Goal: Task Accomplishment & Management: Manage account settings

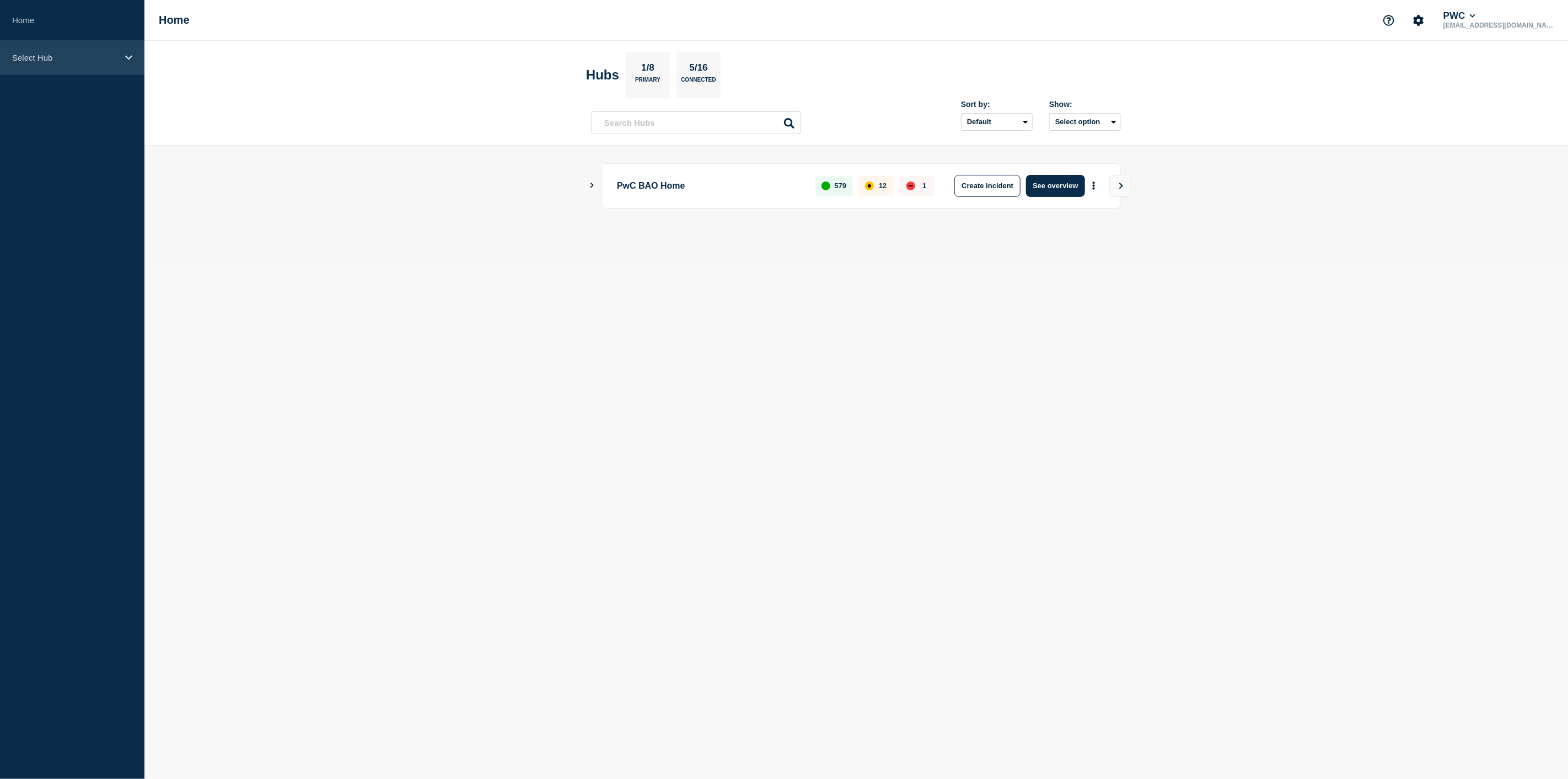
click at [124, 55] on div "Select Hub" at bounding box center [72, 57] width 144 height 33
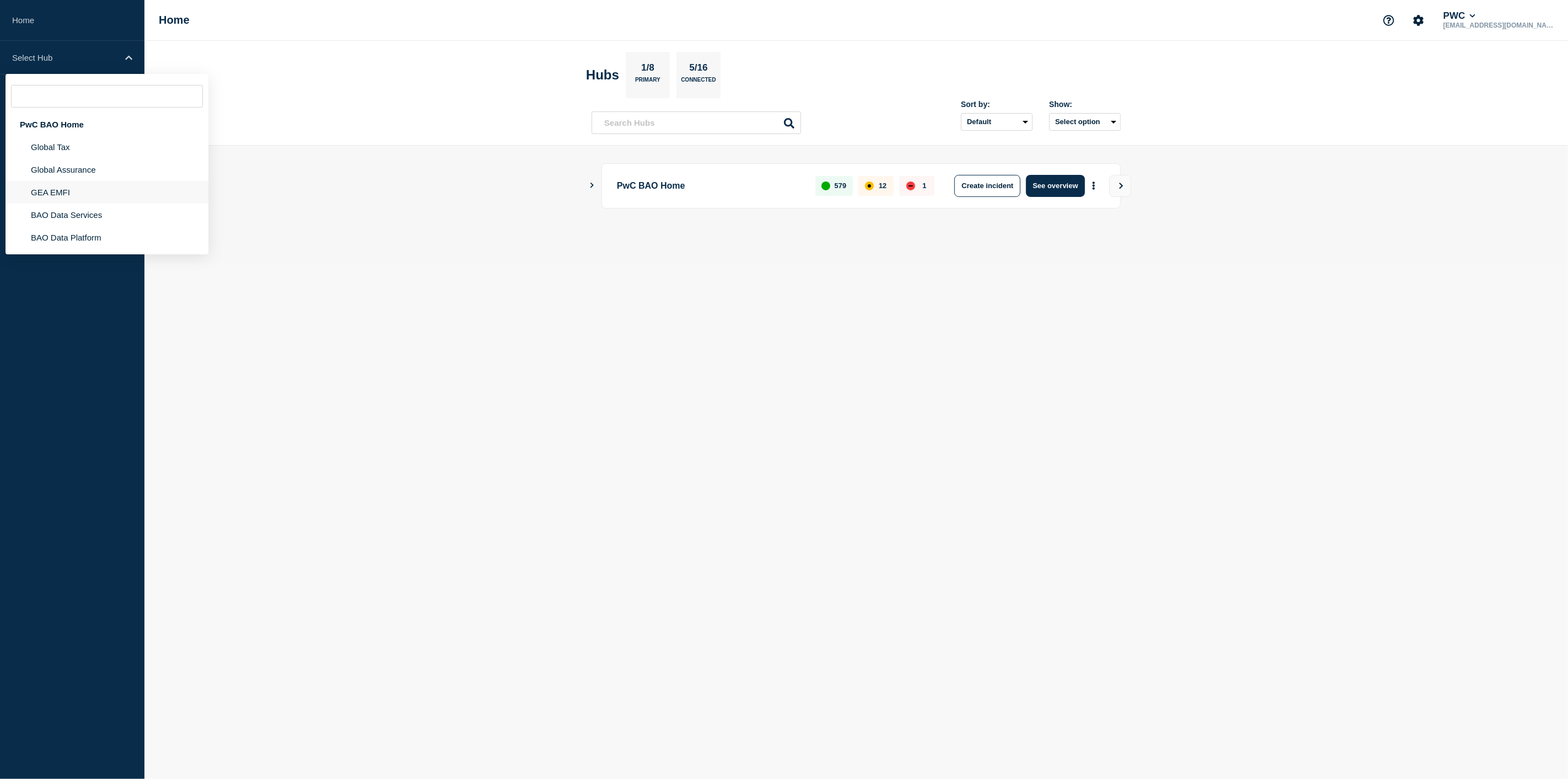
click at [76, 185] on li "GEA EMFI" at bounding box center [107, 192] width 203 height 23
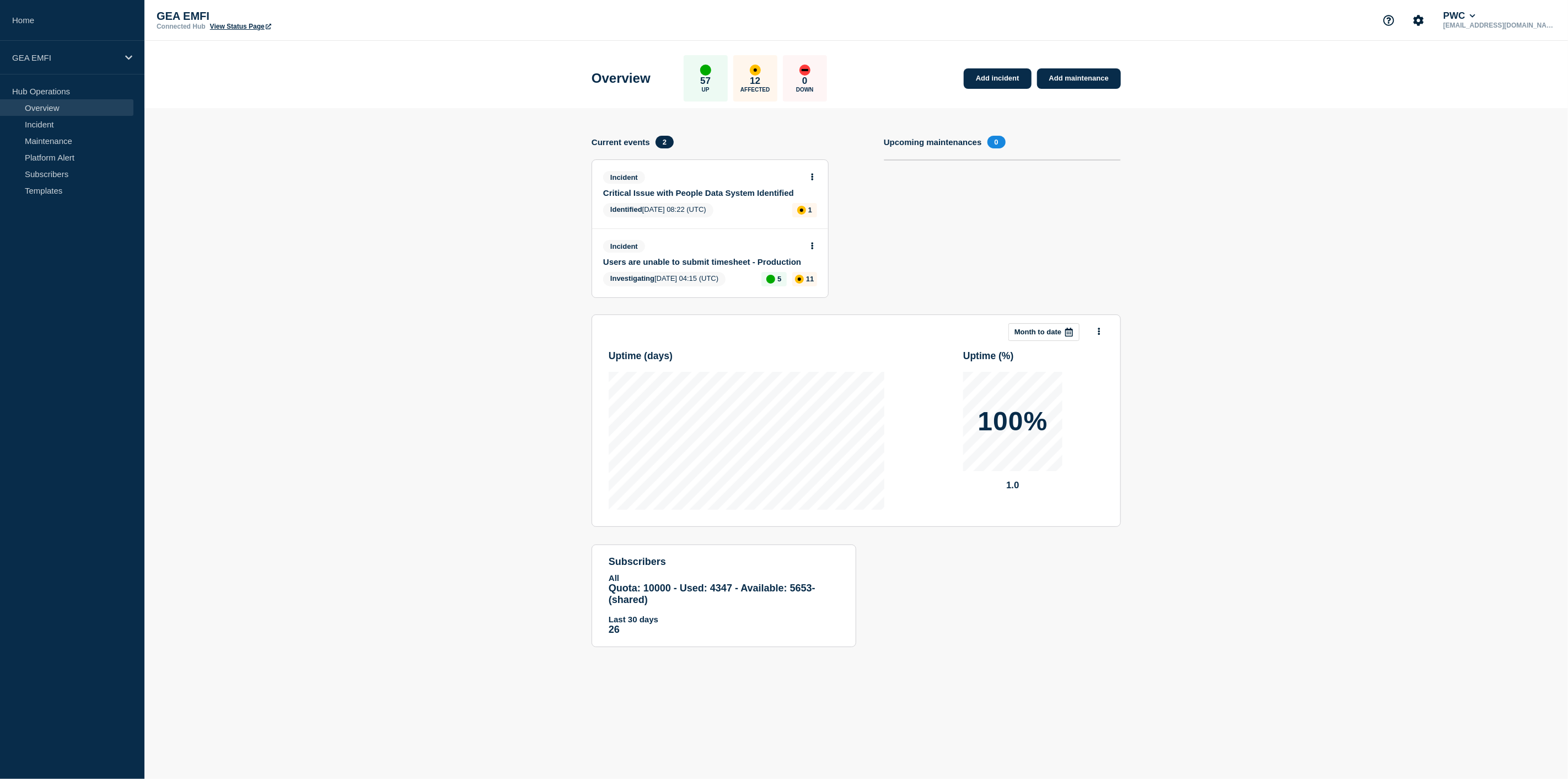
click at [726, 258] on link "Users are unable to submit timesheet - Production" at bounding box center [703, 261] width 199 height 10
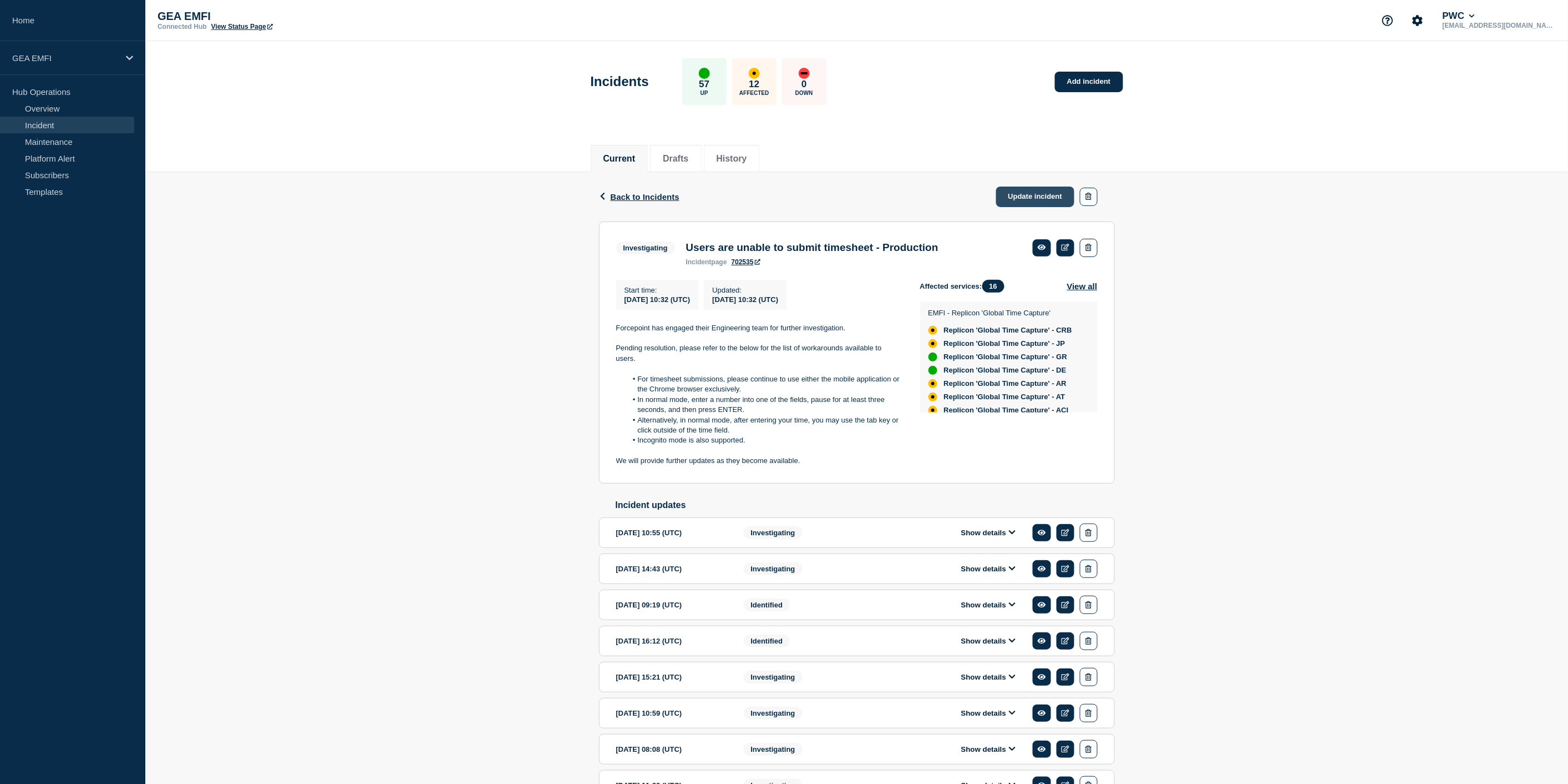
click at [1025, 192] on link "Update incident" at bounding box center [1036, 197] width 79 height 21
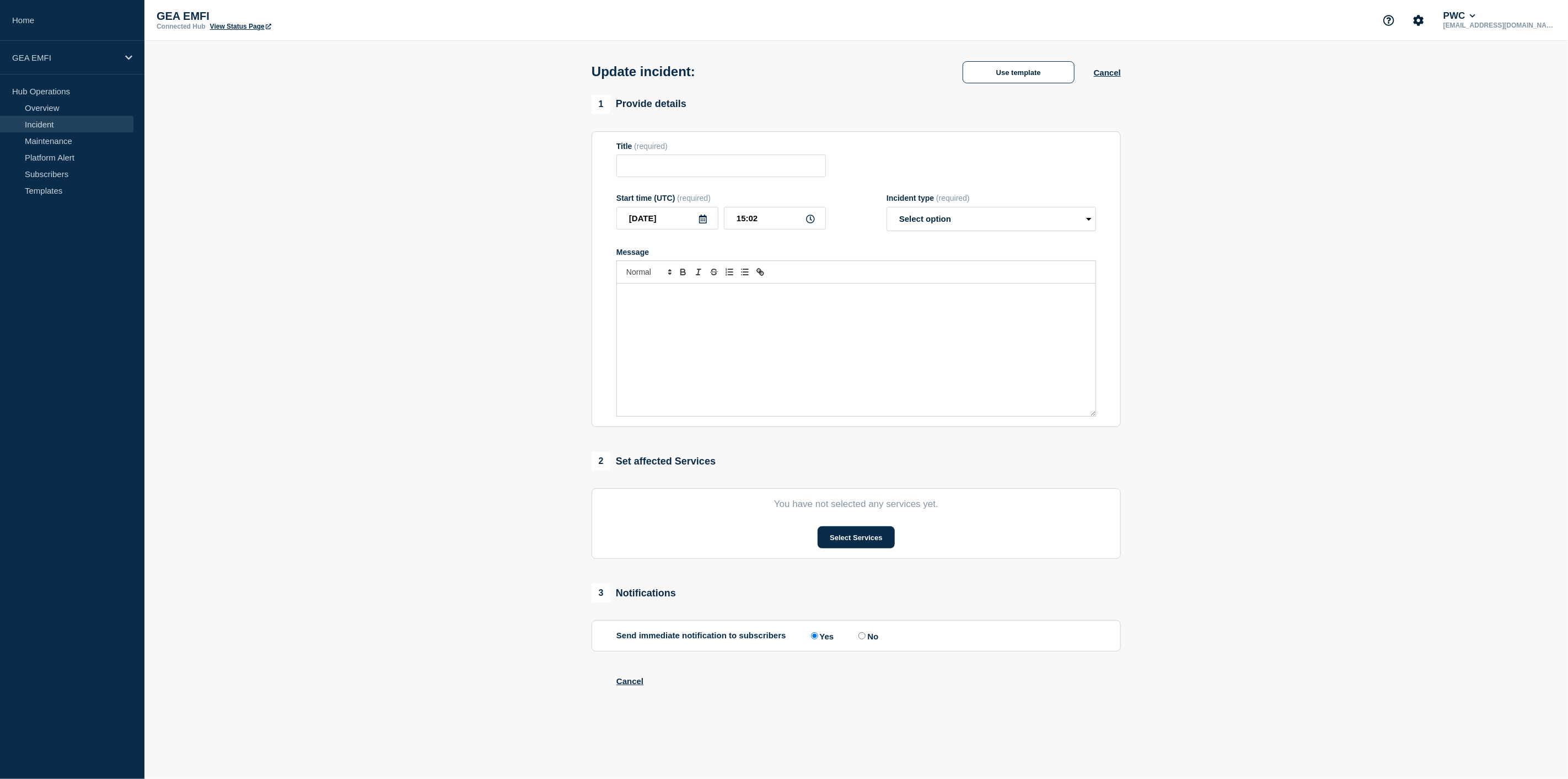
type input "Users are unable to submit timesheet - Production"
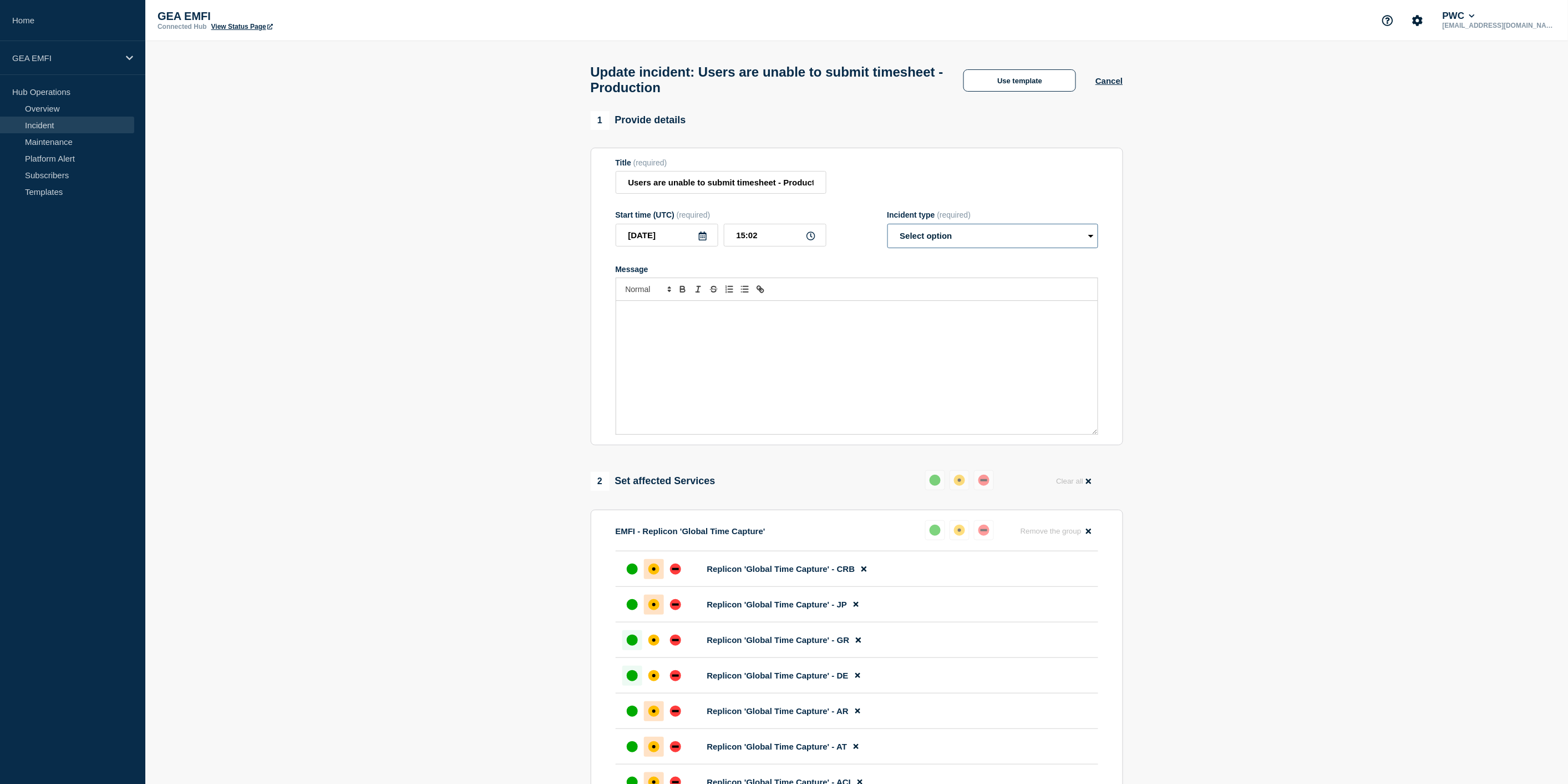
click at [939, 243] on select "Select option Investigating Identified Monitoring Resolved" at bounding box center [993, 235] width 211 height 25
select select "identified"
click at [888, 230] on select "Select option Investigating Identified Monitoring Resolved" at bounding box center [993, 235] width 211 height 25
click at [895, 353] on div "Message" at bounding box center [857, 367] width 481 height 133
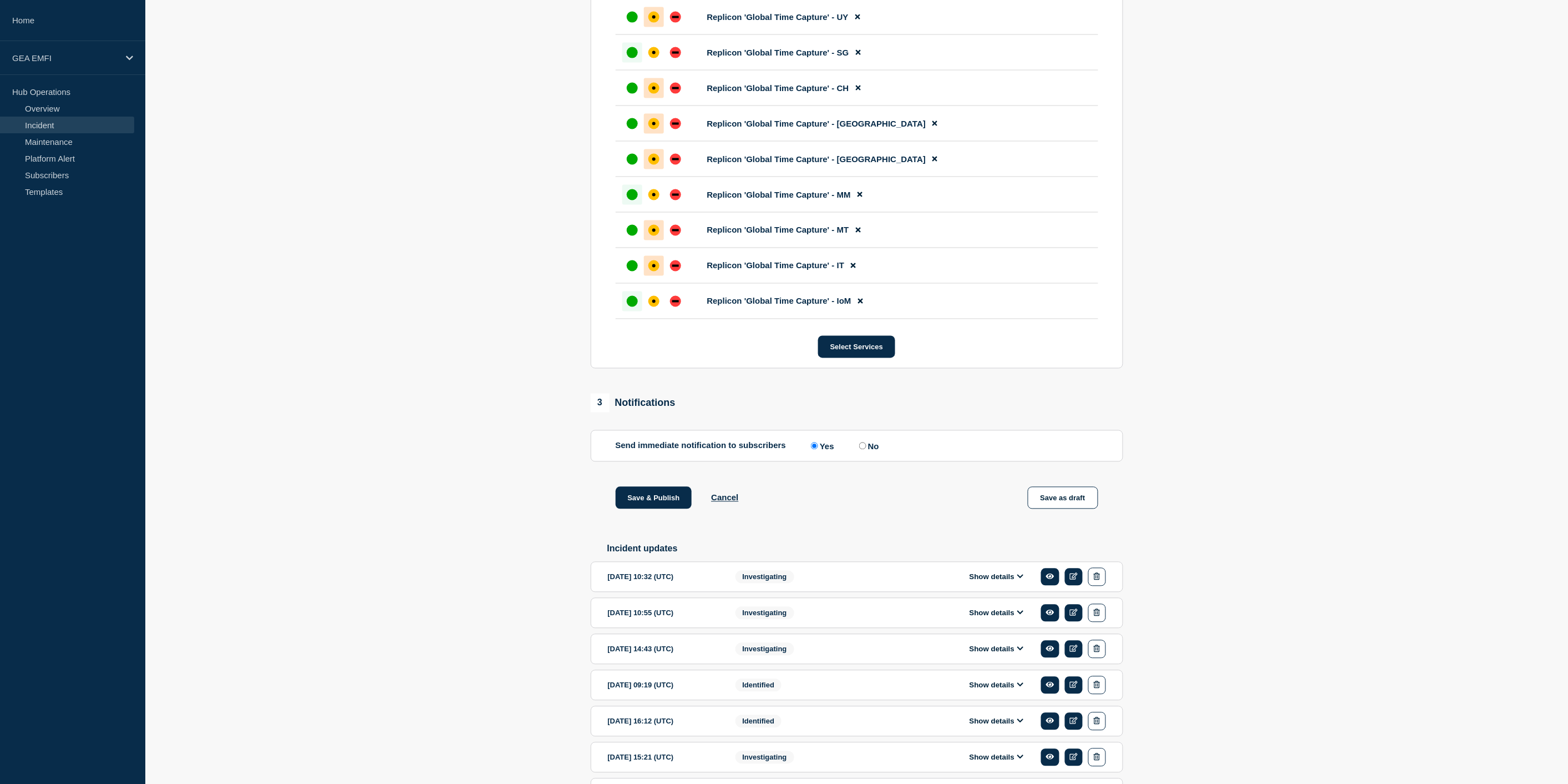
scroll to position [801, 0]
click at [1021, 579] on icon at bounding box center [1021, 575] width 7 height 7
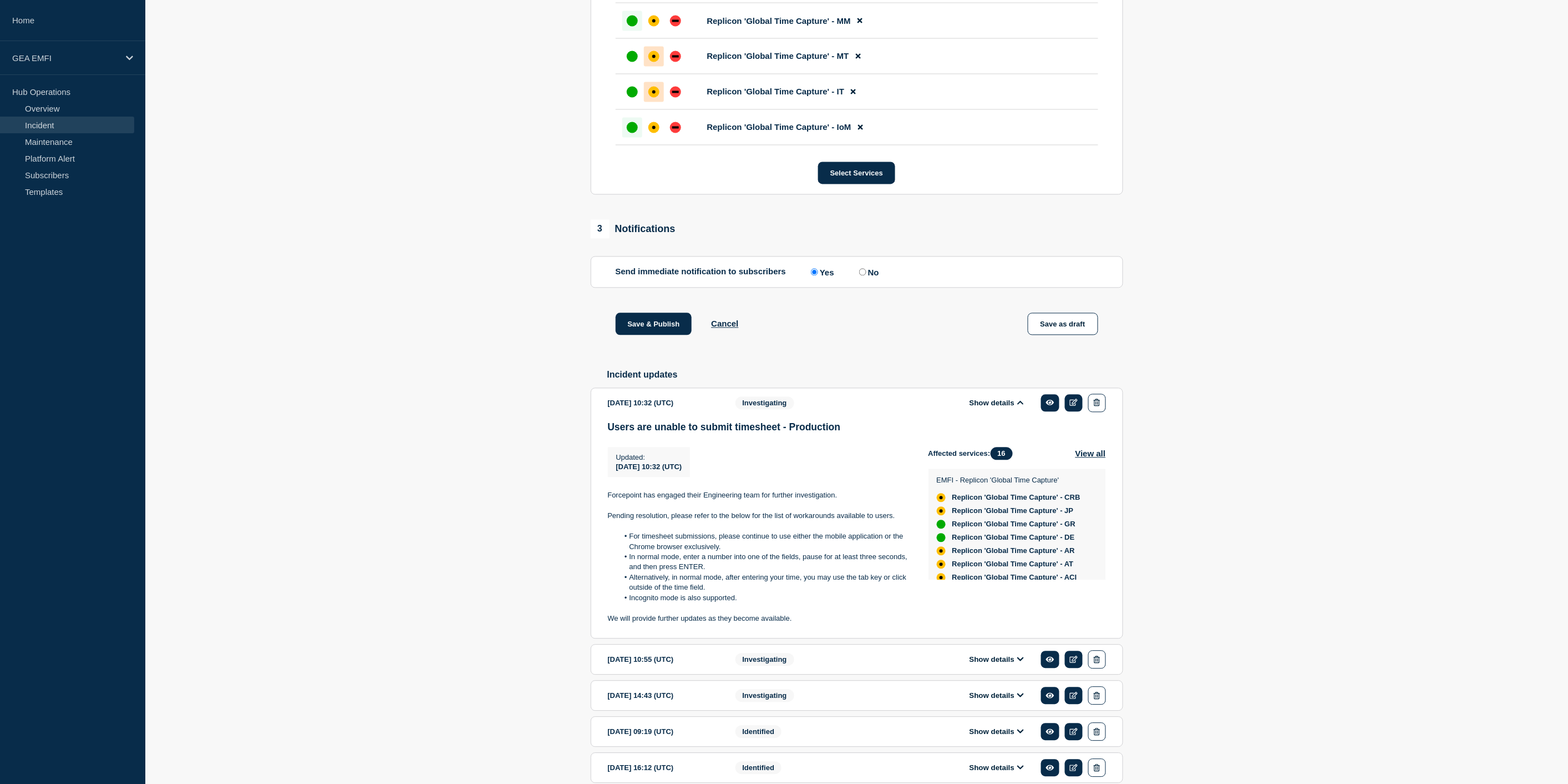
scroll to position [986, 0]
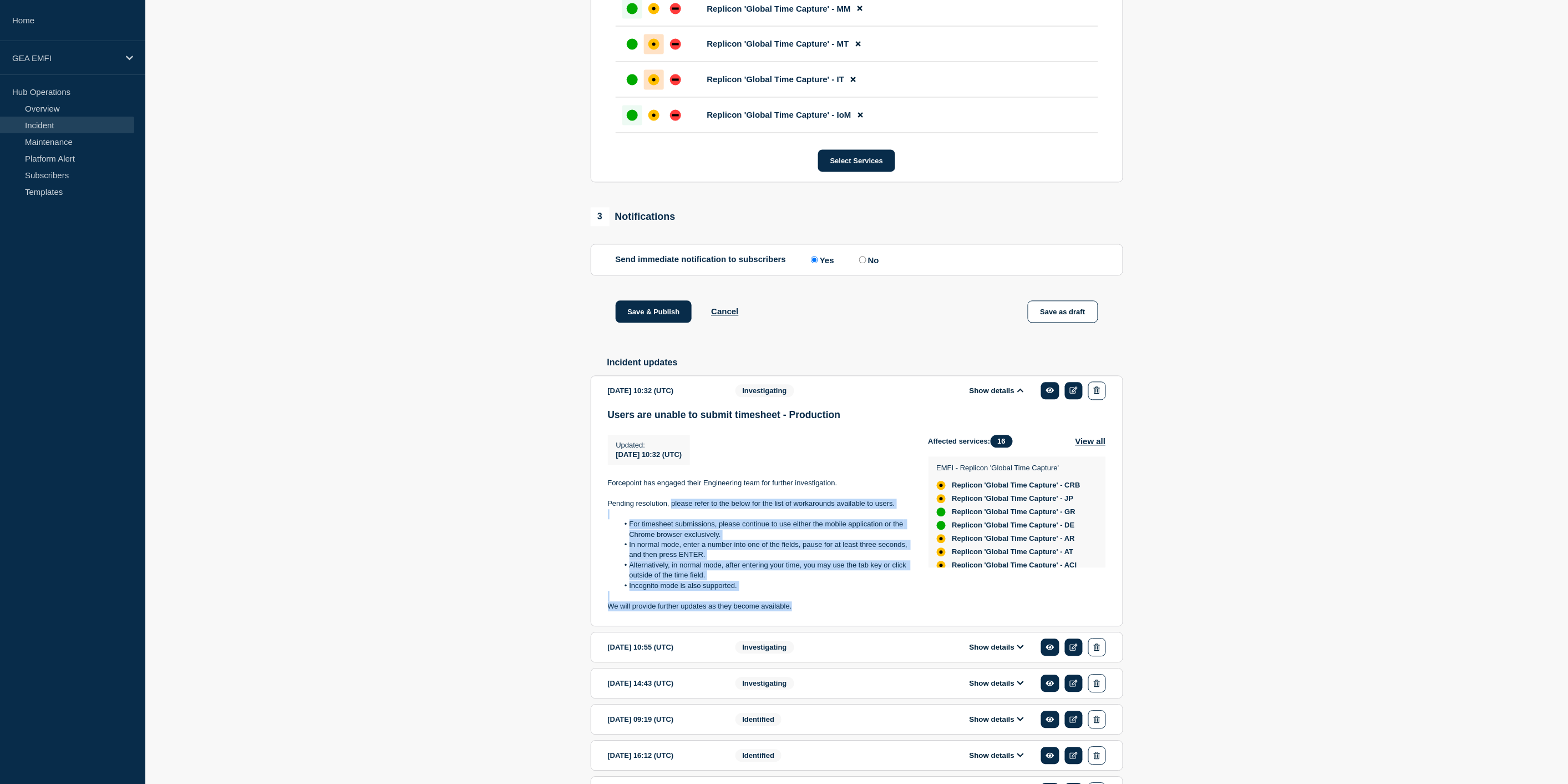
drag, startPoint x: 671, startPoint y: 519, endPoint x: 801, endPoint y: 627, distance: 169.0
click at [801, 612] on div "Forcepoint has engaged their Engineering team for further investigation. Pendin…" at bounding box center [759, 545] width 303 height 133
copy div "please refer to the below for the list of workarounds available to users. For t…"
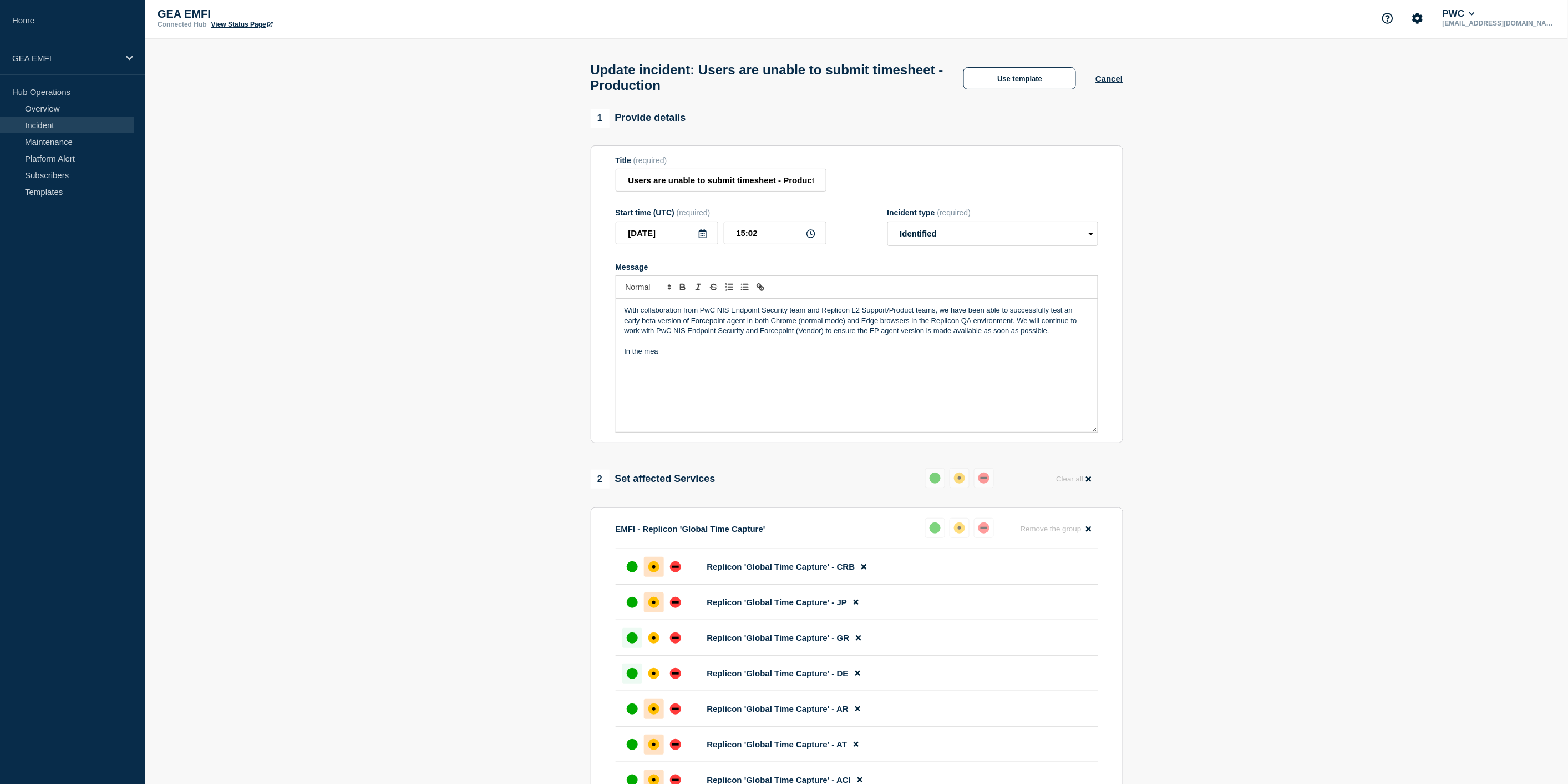
scroll to position [0, 0]
click at [687, 358] on p "In the mea" at bounding box center [857, 353] width 465 height 10
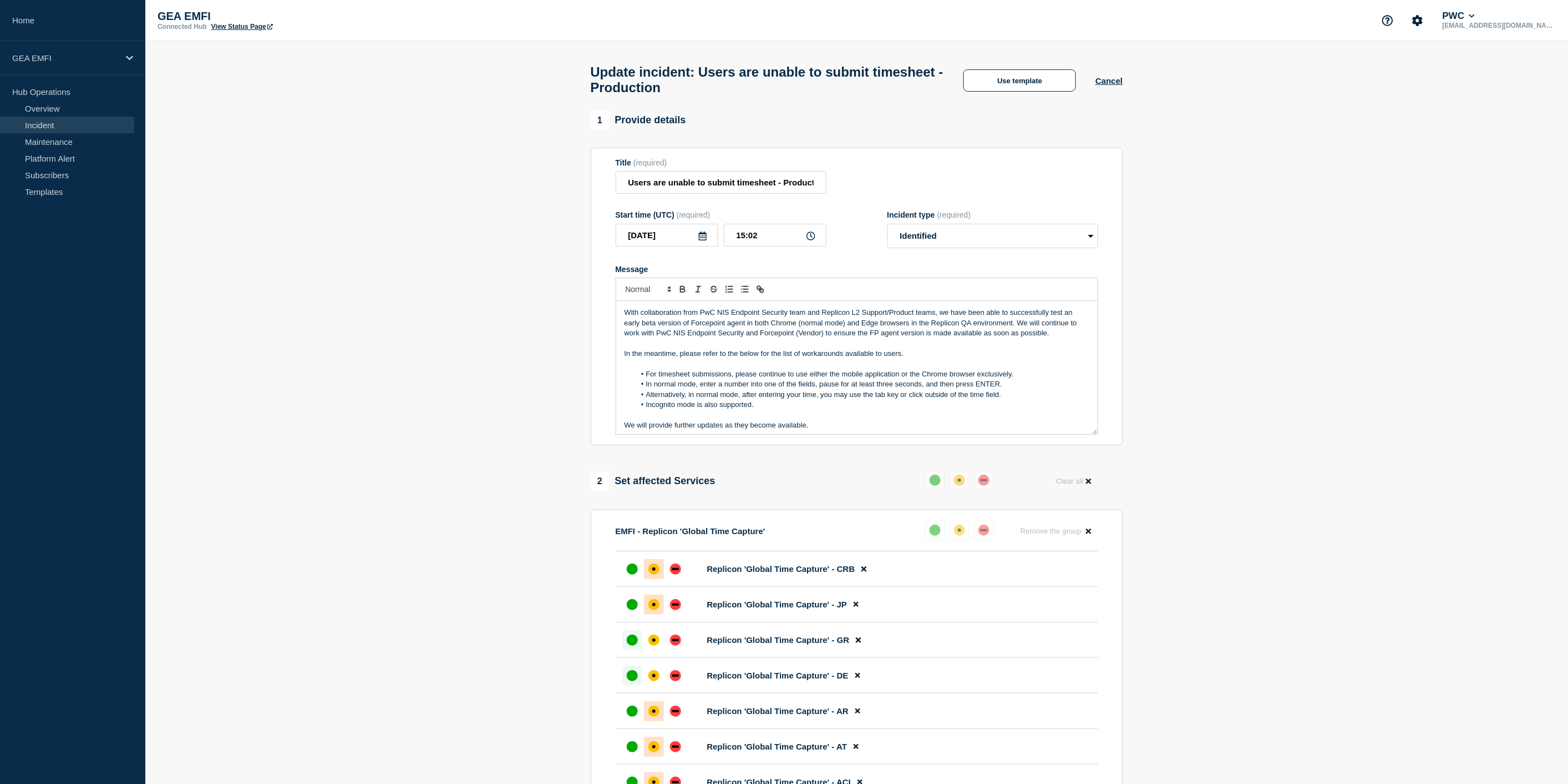
click at [740, 358] on p "In the meantime, please refer to the below for the list of workarounds availabl…" at bounding box center [857, 353] width 465 height 10
click at [741, 369] on p "Message" at bounding box center [857, 363] width 465 height 10
click at [740, 365] on p "Message" at bounding box center [857, 363] width 465 height 10
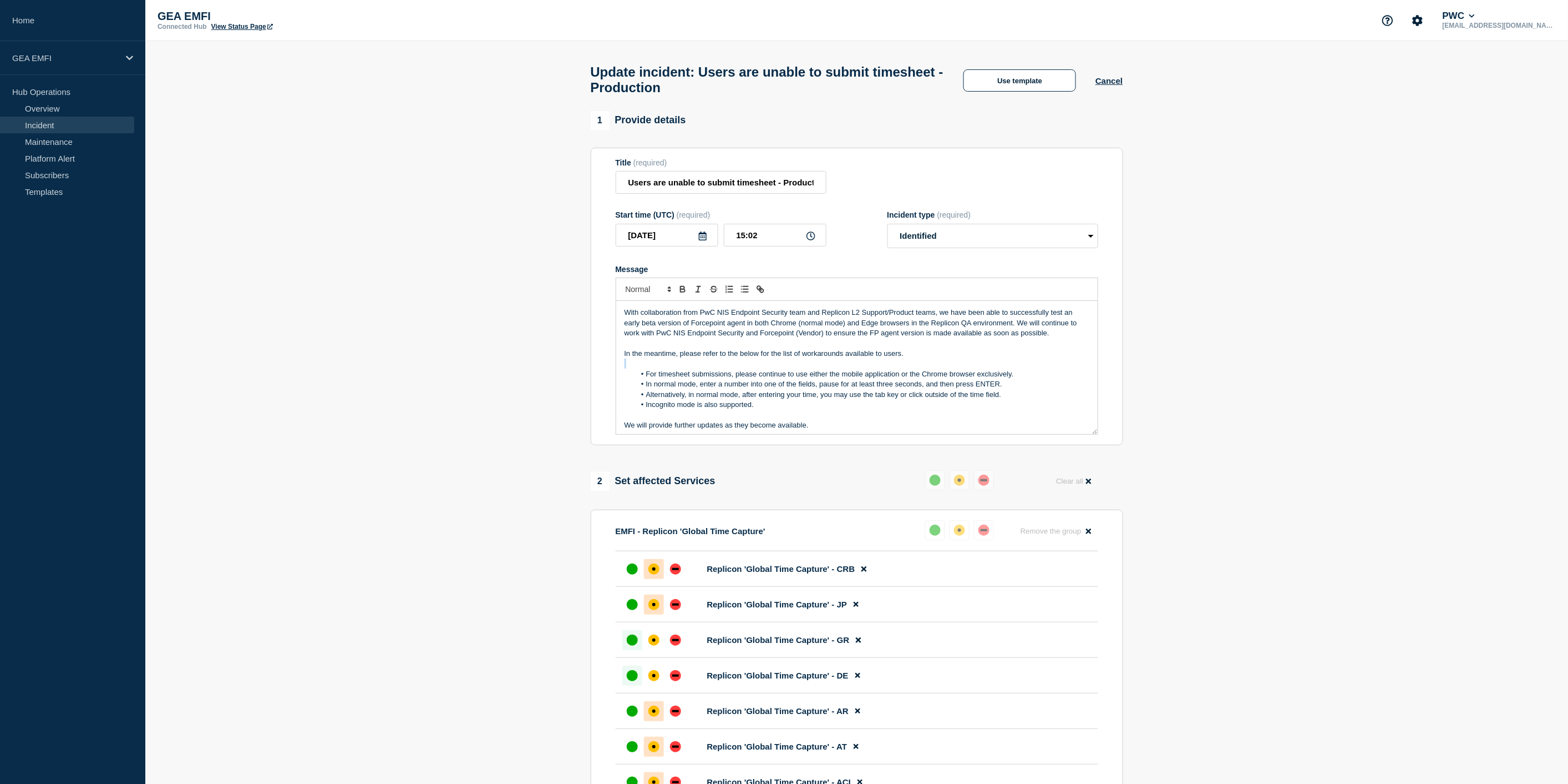
click at [740, 365] on p "Message" at bounding box center [857, 363] width 465 height 10
click at [740, 358] on p "In the meantime, please refer to the below for the list of workarounds availabl…" at bounding box center [857, 353] width 465 height 10
click at [748, 358] on p "In the meantime, please refer below for the list of workarounds available to us…" at bounding box center [857, 353] width 465 height 10
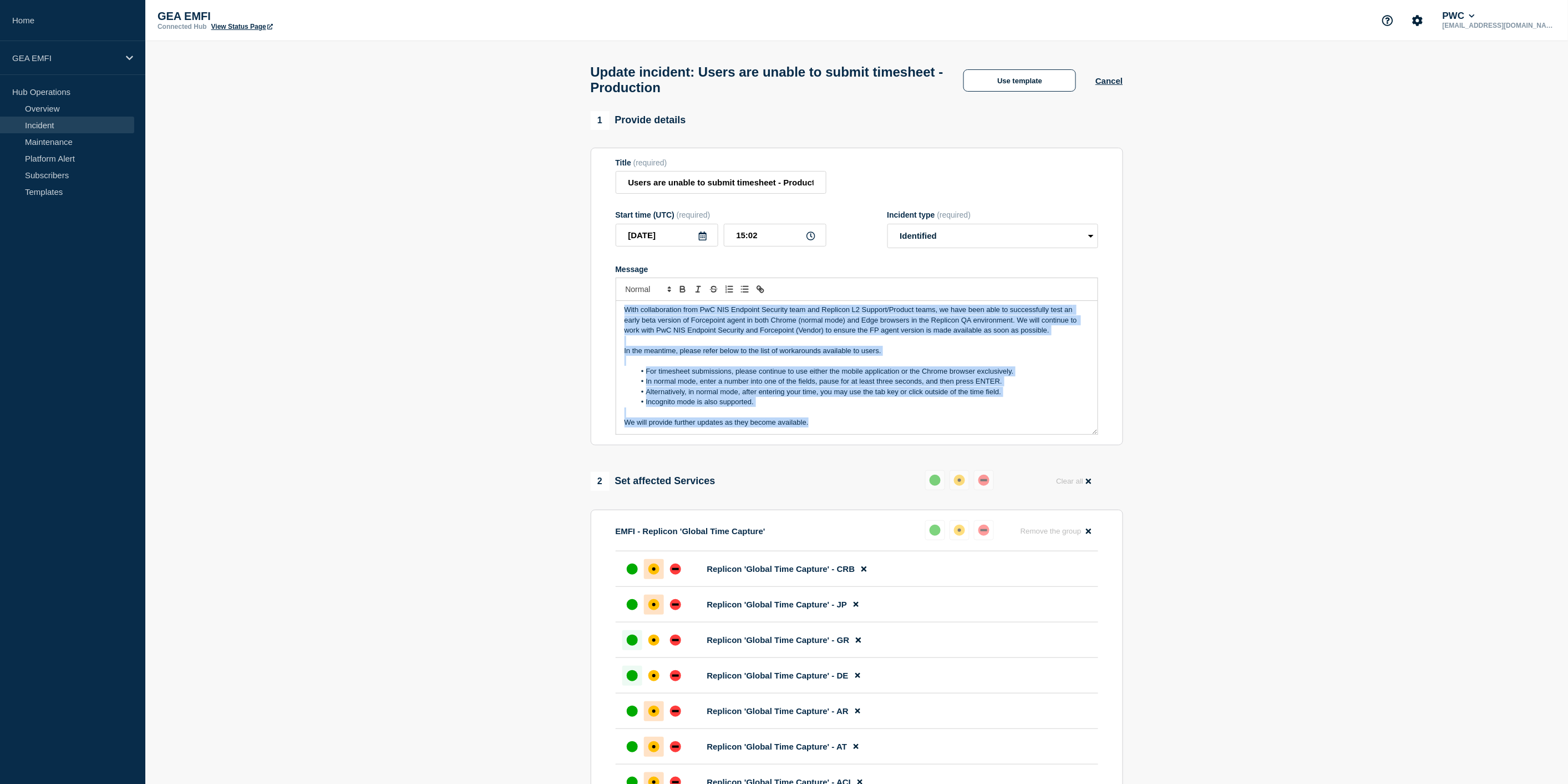
drag, startPoint x: 821, startPoint y: 431, endPoint x: 621, endPoint y: 320, distance: 228.7
click at [621, 320] on div "With collaboration from PwC NIS Endpoint Security team and Replicon L2 Support/…" at bounding box center [857, 367] width 481 height 133
copy div "With collaboration from PwC NIS Endpoint Security team and Replicon L2 Support/…"
click at [867, 417] on p "Message" at bounding box center [857, 412] width 465 height 10
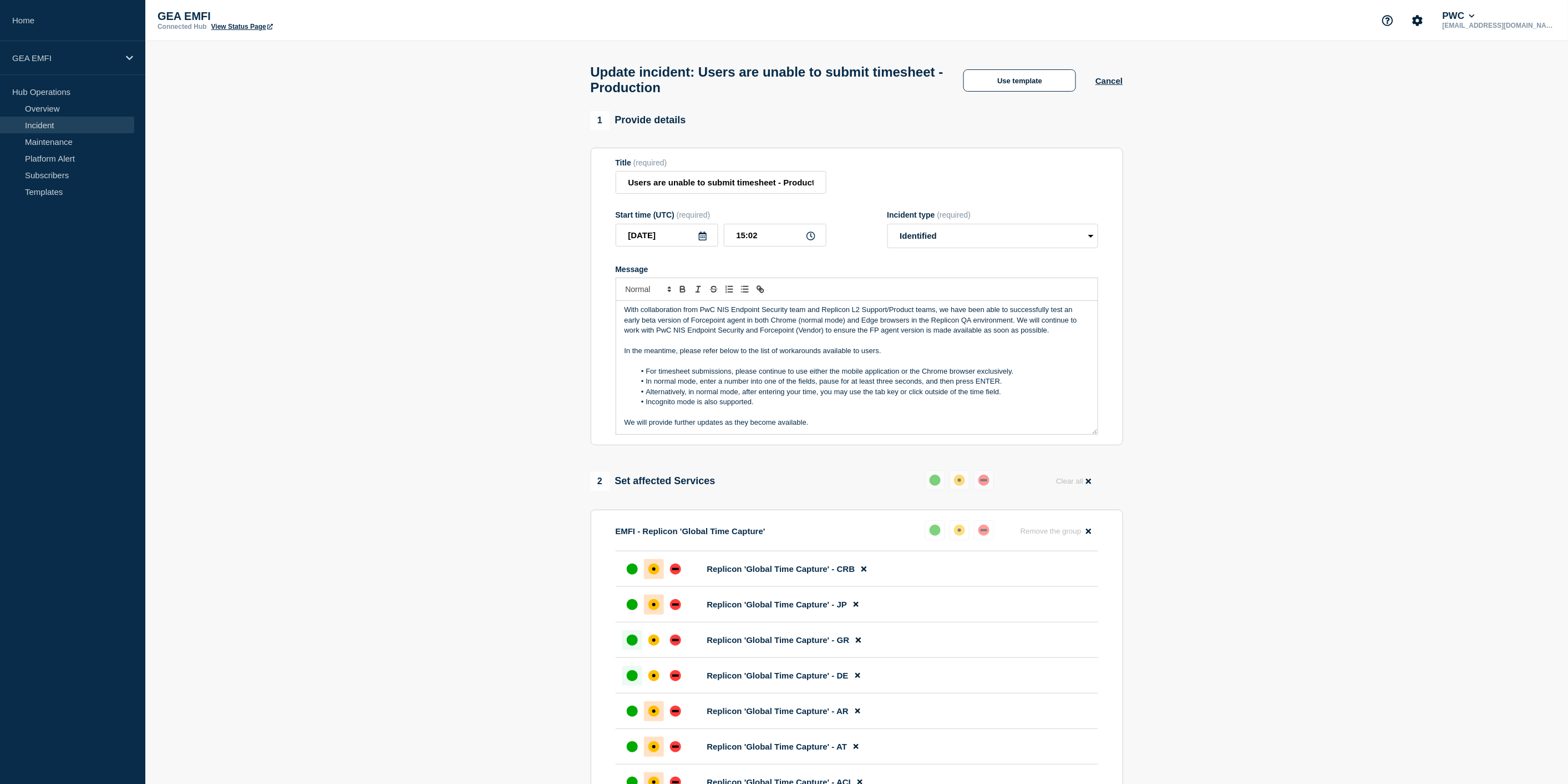
click at [834, 427] on p "We will provide further updates as they become available." at bounding box center [857, 422] width 465 height 10
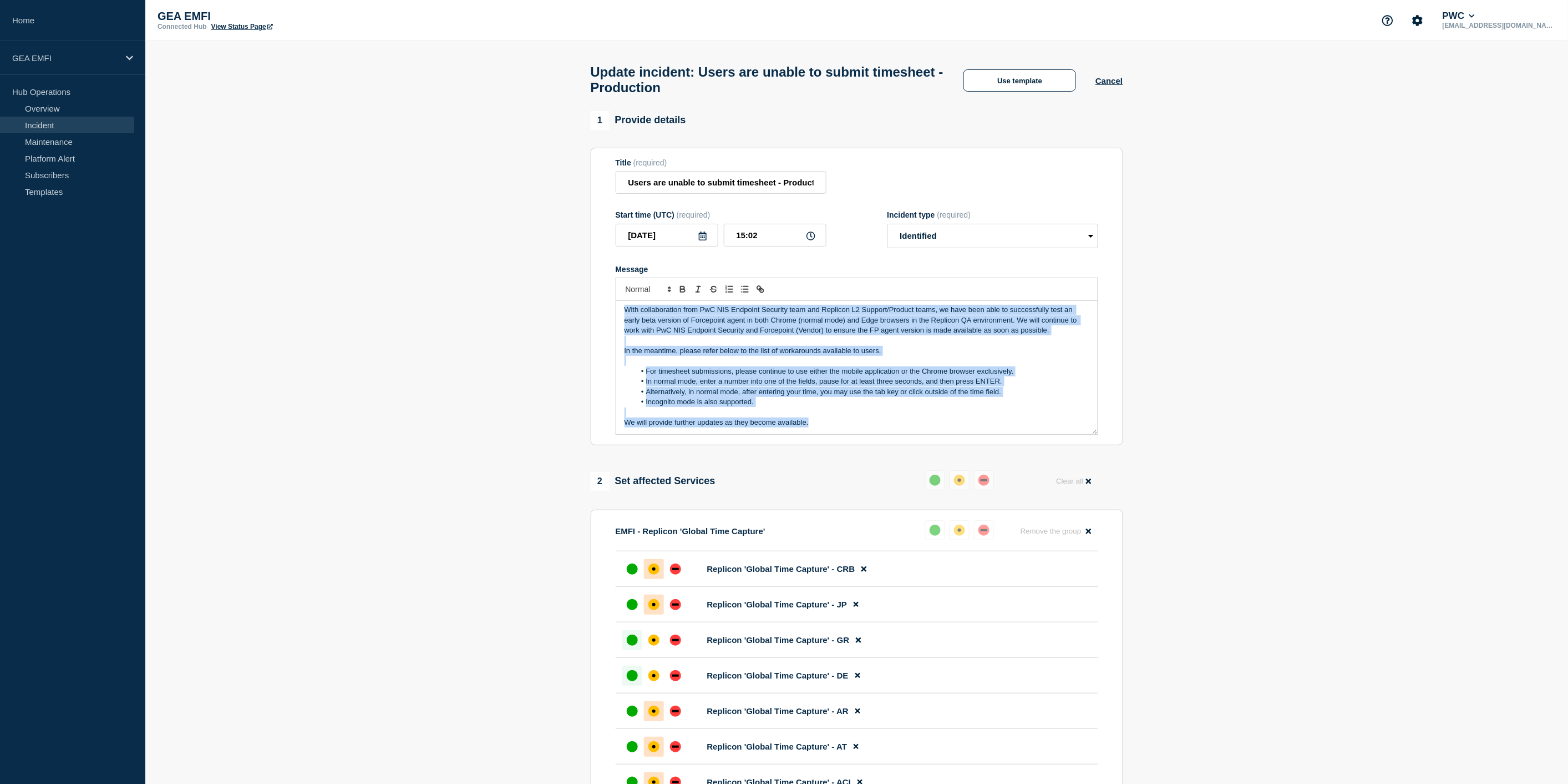
scroll to position [0, 0]
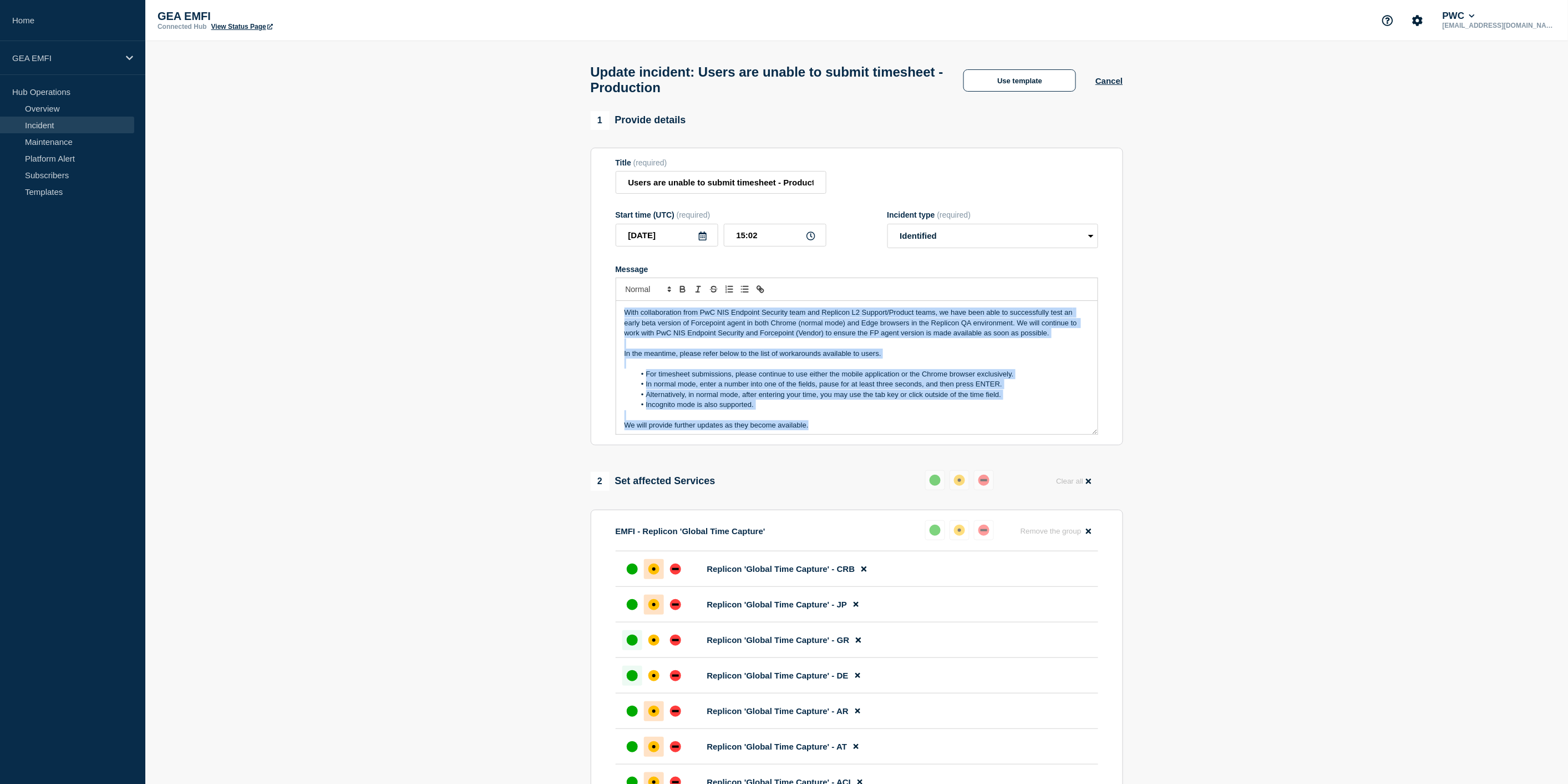
drag, startPoint x: 828, startPoint y: 431, endPoint x: 601, endPoint y: 301, distance: 261.6
click at [601, 301] on section "Title (required) Users are unable to submit timesheet - Production Start time (…" at bounding box center [857, 297] width 533 height 298
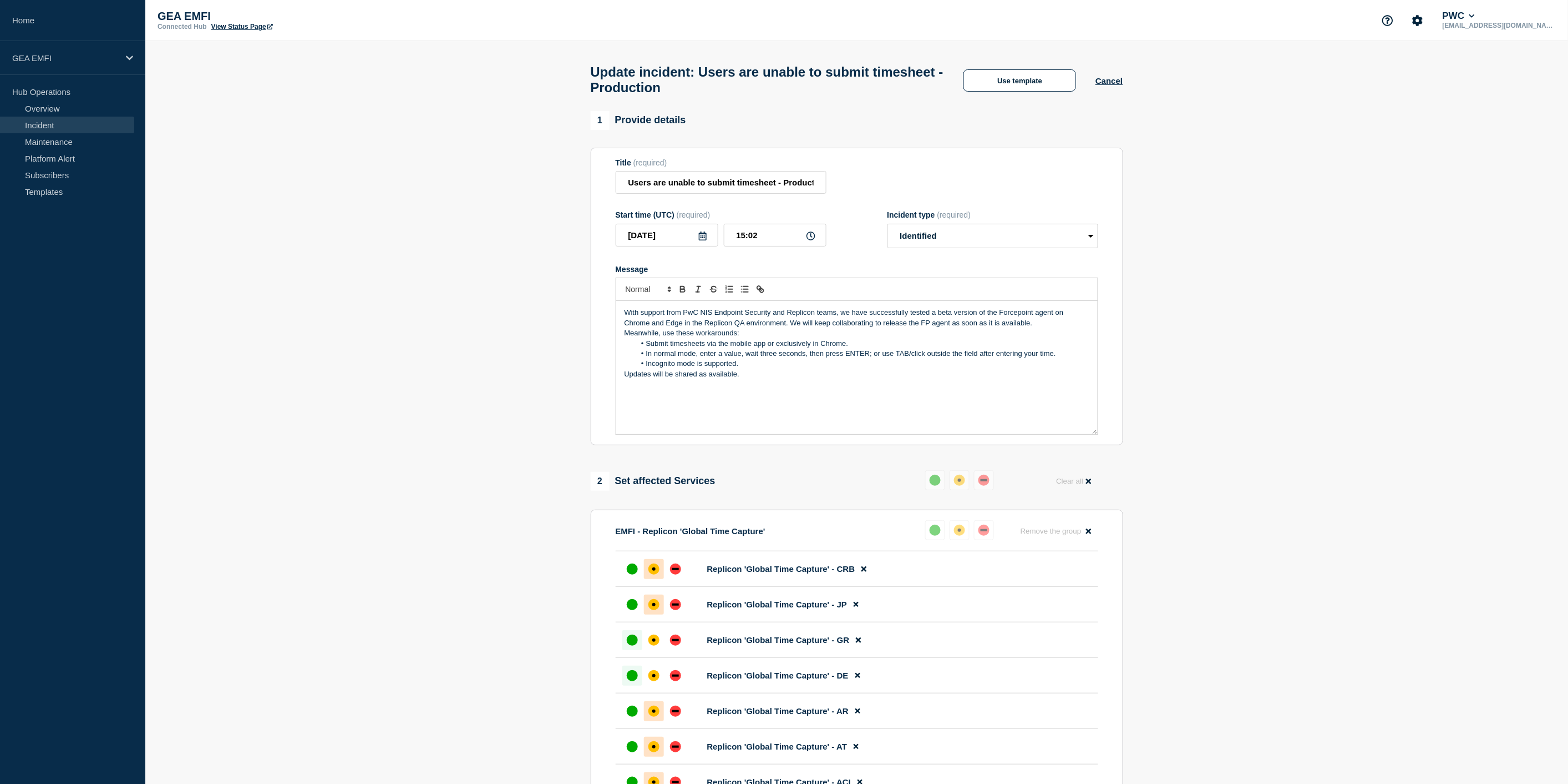
click at [683, 328] on p "With support from PwC NIS Endpoint Security and Replicon teams, we have success…" at bounding box center [857, 318] width 465 height 21
click at [783, 345] on li "Submit timesheets via the mobile app or exclusively in Chrome." at bounding box center [863, 343] width 454 height 10
click at [834, 338] on p "Meanwhile, use these workarounds:" at bounding box center [857, 332] width 465 height 10
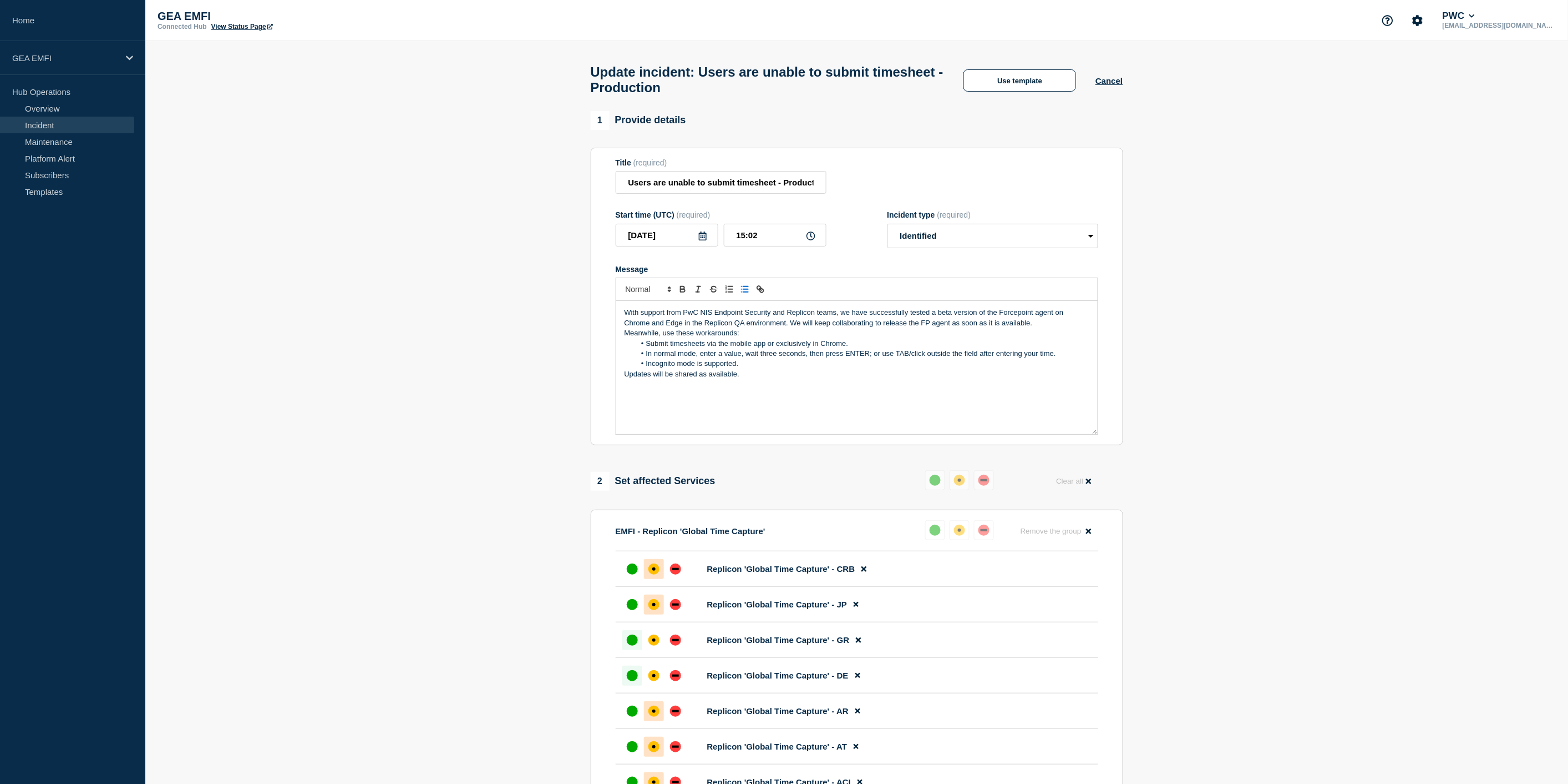
click at [834, 338] on p "Meanwhile, use these workarounds:" at bounding box center [857, 332] width 465 height 10
click at [1047, 328] on p "With support from PwC NIS Endpoint Security and Replicon teams, we have success…" at bounding box center [857, 318] width 465 height 21
click at [1036, 328] on p "With support from PwC NIS Endpoint Security and Replicon teams, we have success…" at bounding box center [857, 318] width 465 height 21
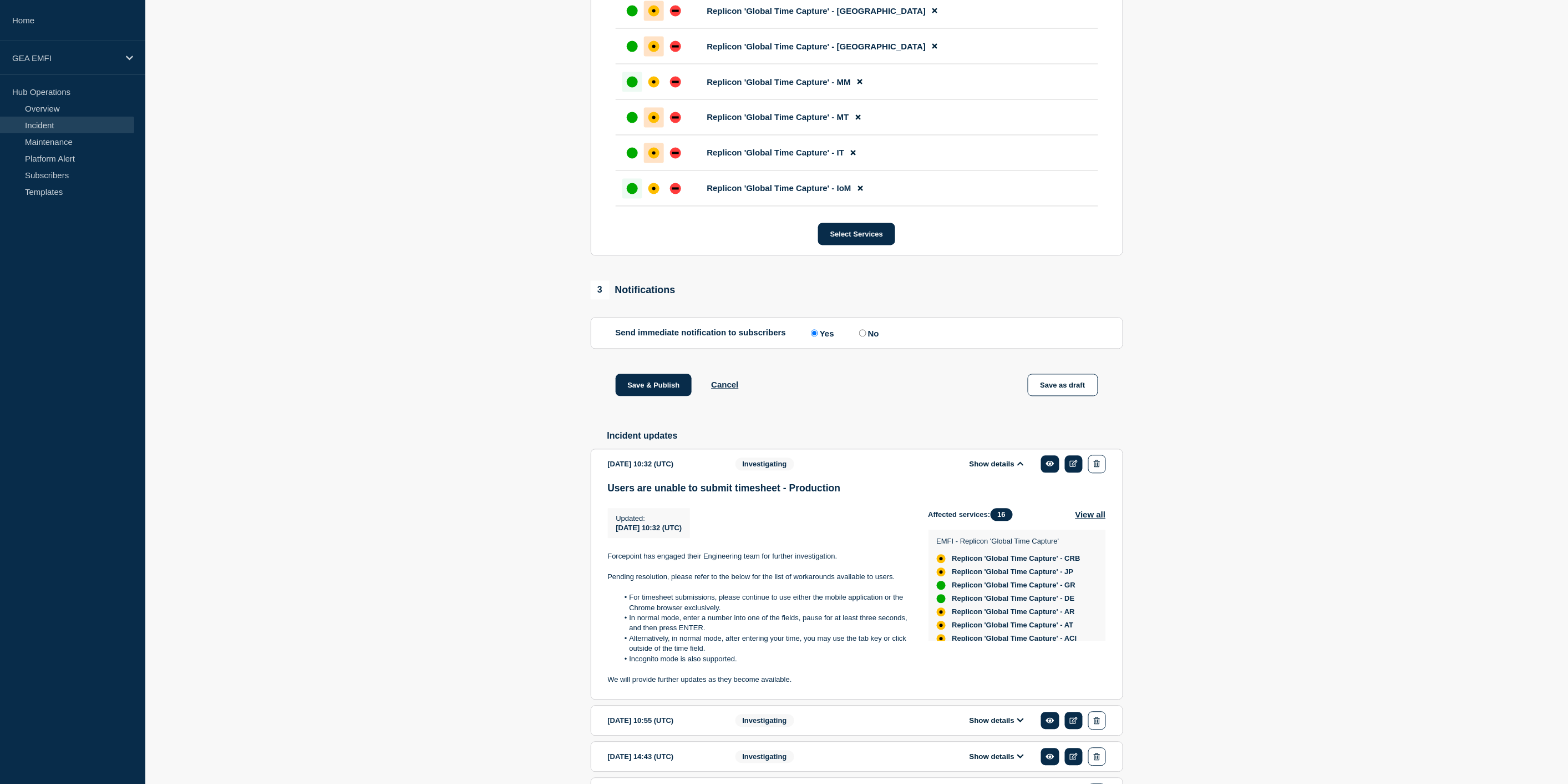
scroll to position [925, 0]
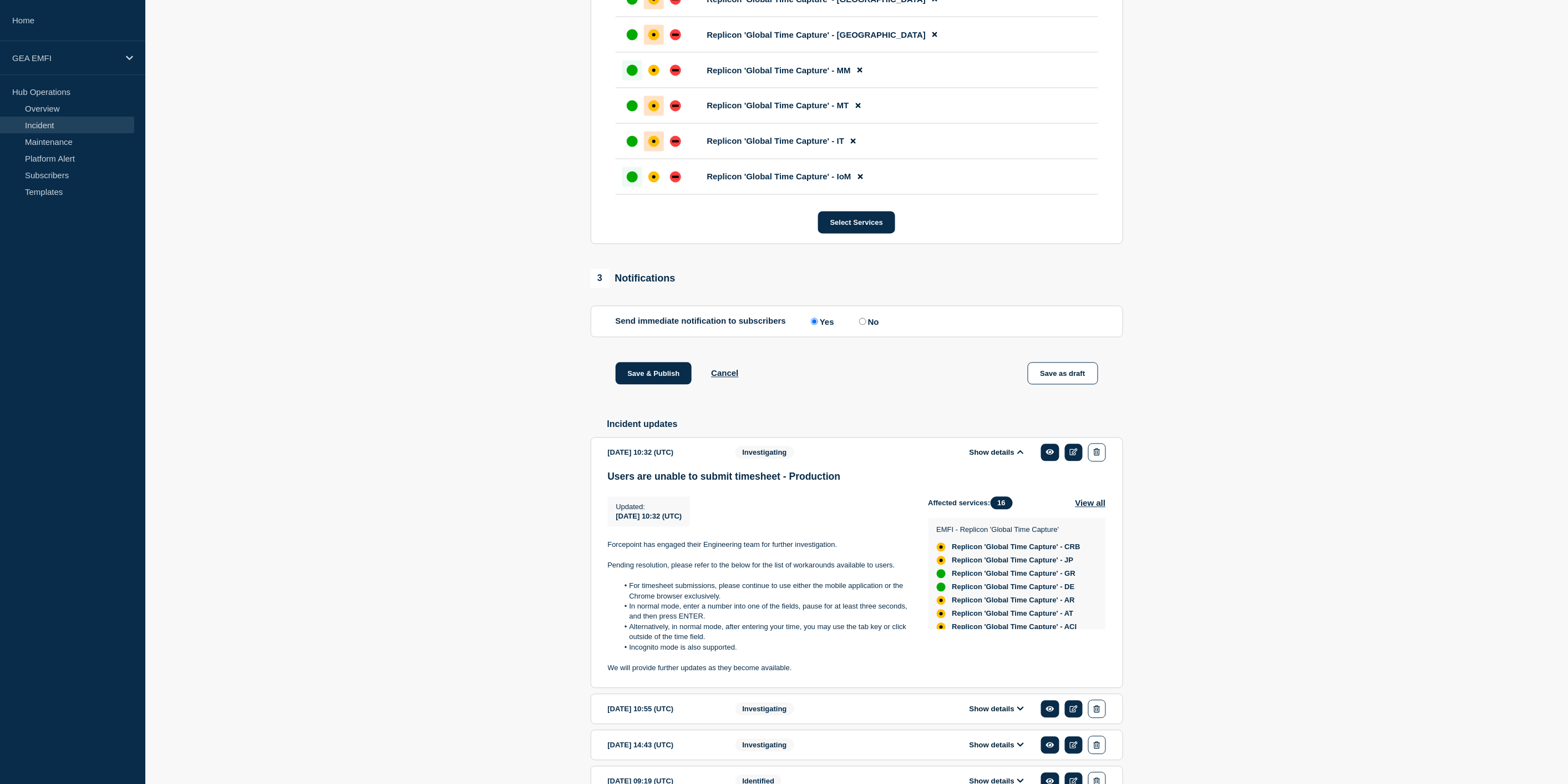
click at [692, 601] on li "For timesheet submissions, please continue to use either the mobile application…" at bounding box center [764, 592] width 292 height 21
click at [693, 601] on li "For timesheet submissions, please continue to use either the mobile application…" at bounding box center [764, 592] width 292 height 21
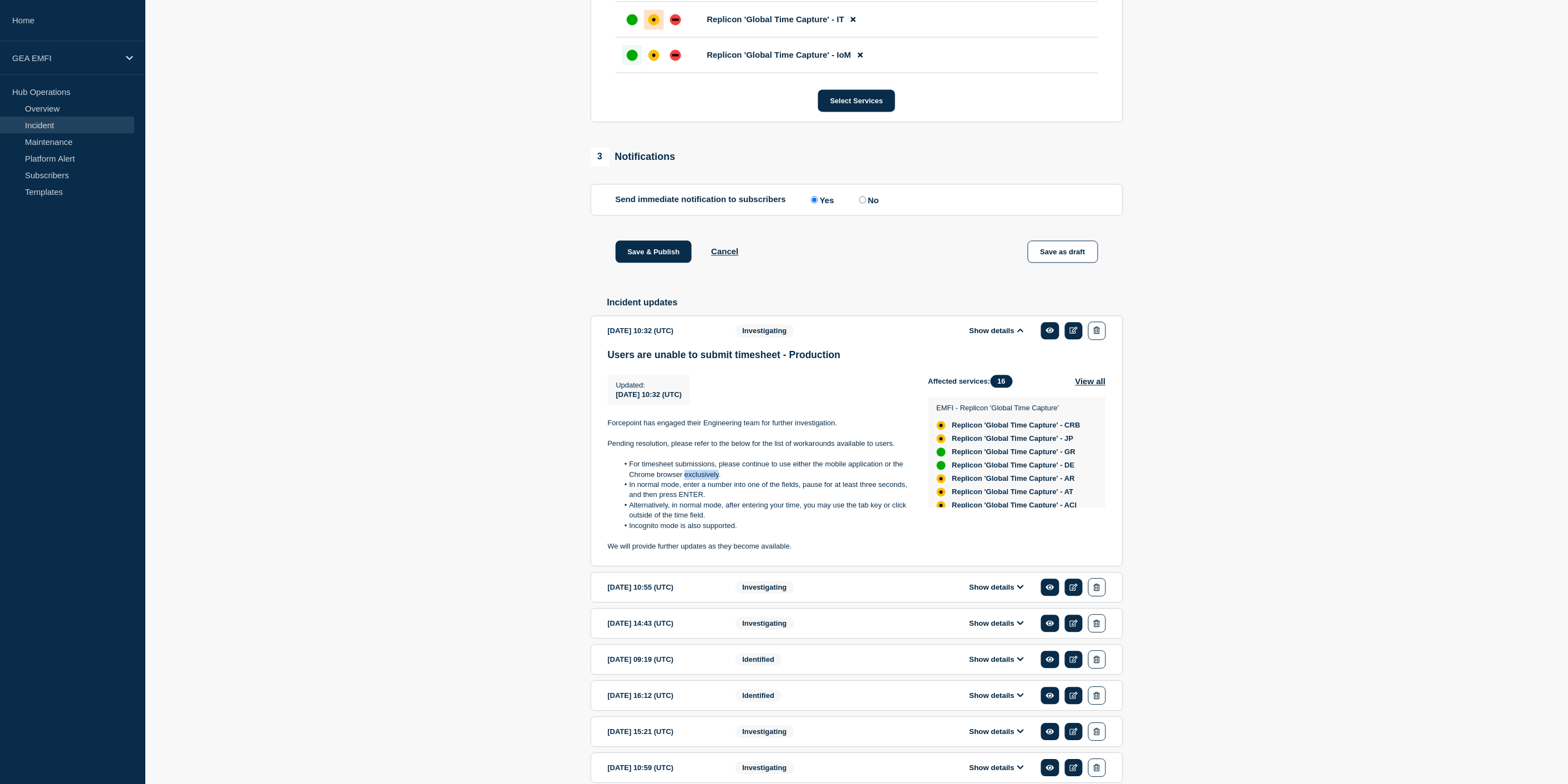
scroll to position [1048, 0]
click at [738, 529] on li "Incognito mode is also supported." at bounding box center [764, 524] width 292 height 10
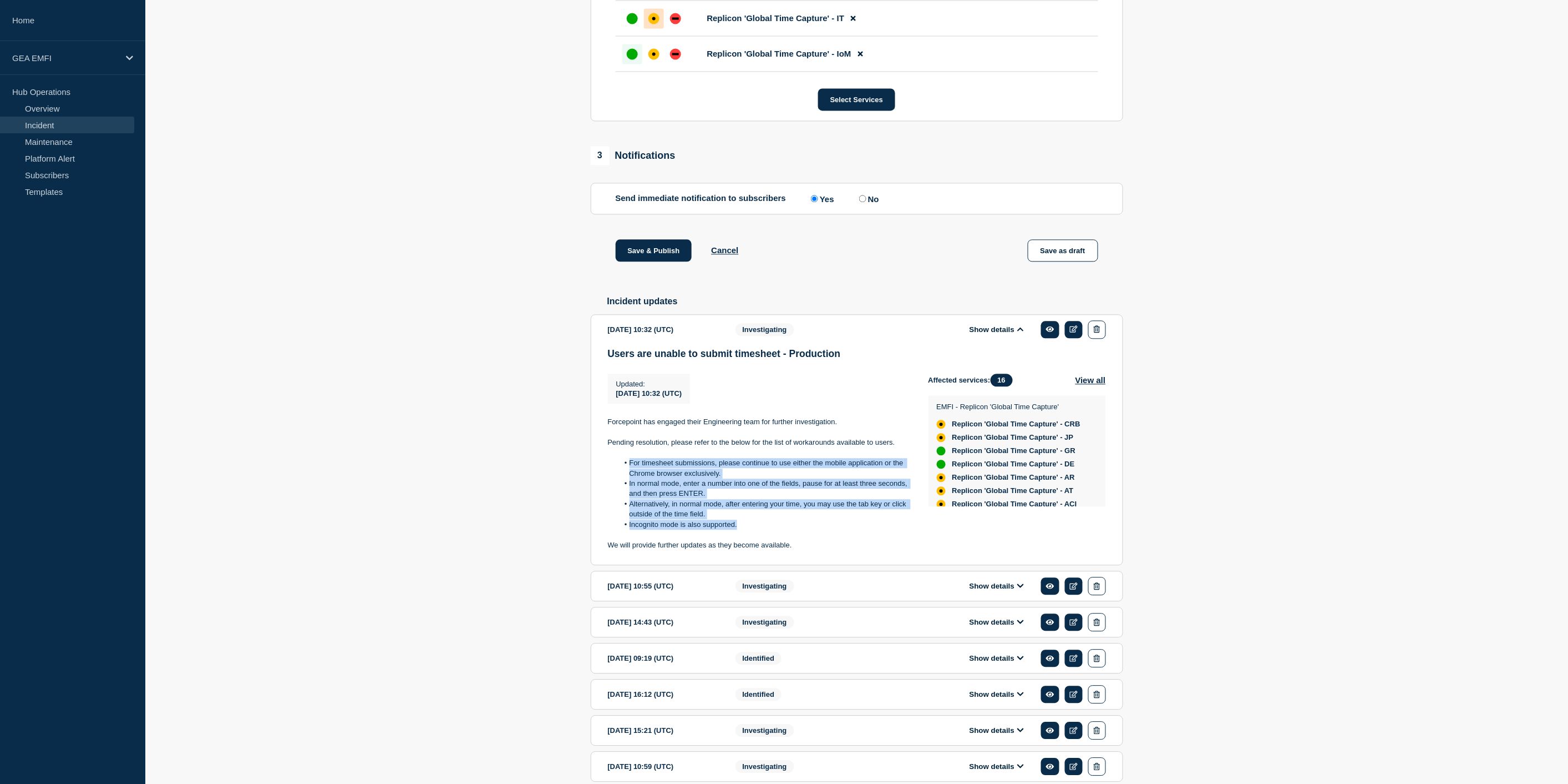
drag, startPoint x: 738, startPoint y: 542, endPoint x: 626, endPoint y: 481, distance: 127.5
click at [626, 481] on ol "For timesheet submissions, please continue to use either the mobile application…" at bounding box center [759, 493] width 303 height 72
click at [780, 519] on li "Alternatively, in normal mode, after entering your time, you may use the tab ke…" at bounding box center [764, 510] width 292 height 21
drag, startPoint x: 740, startPoint y: 540, endPoint x: 628, endPoint y: 477, distance: 128.5
click at [628, 477] on ol "For timesheet submissions, please continue to use either the mobile application…" at bounding box center [759, 493] width 303 height 72
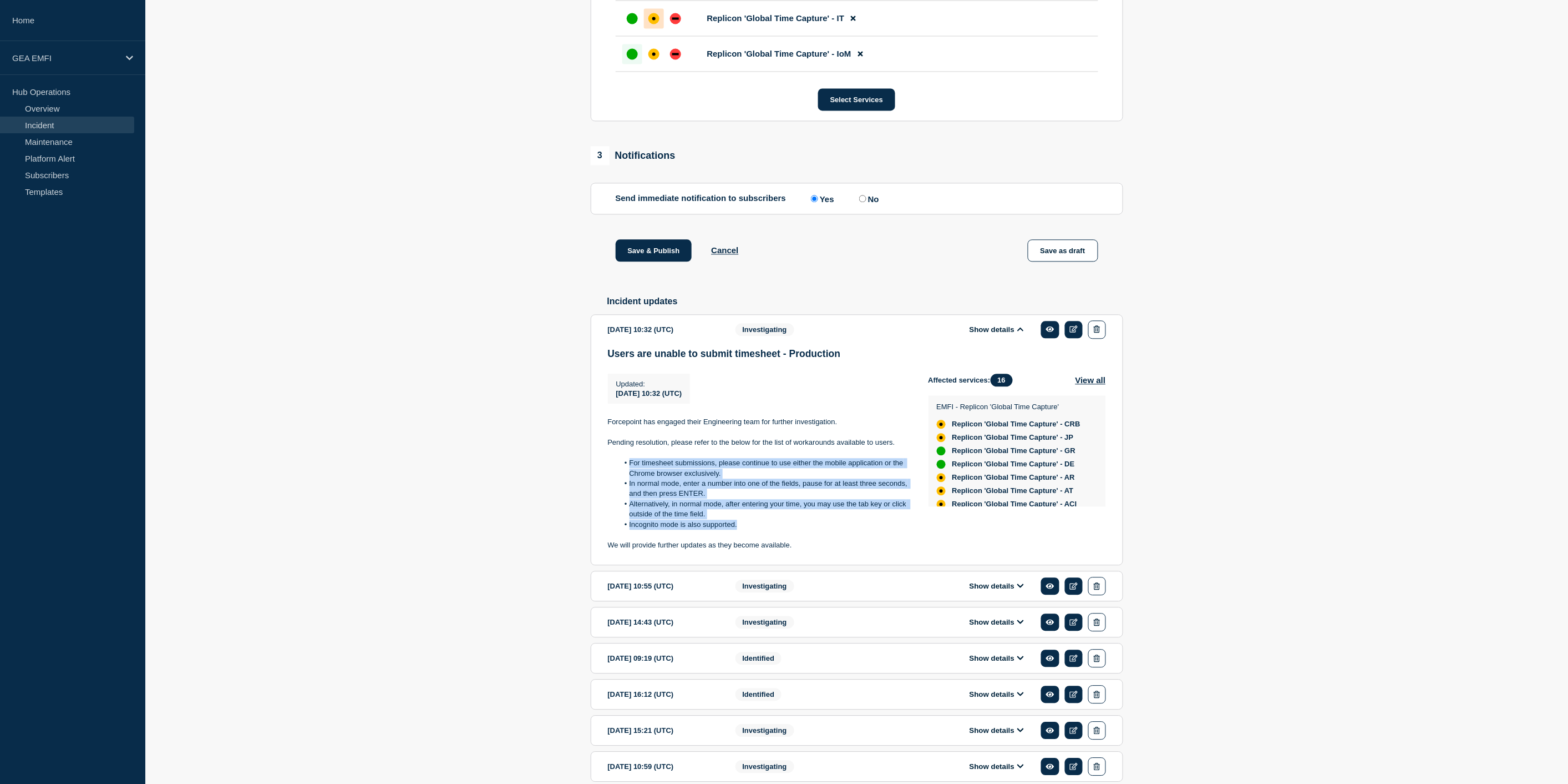
copy ol "For timesheet submissions, please continue to use either the mobile application…"
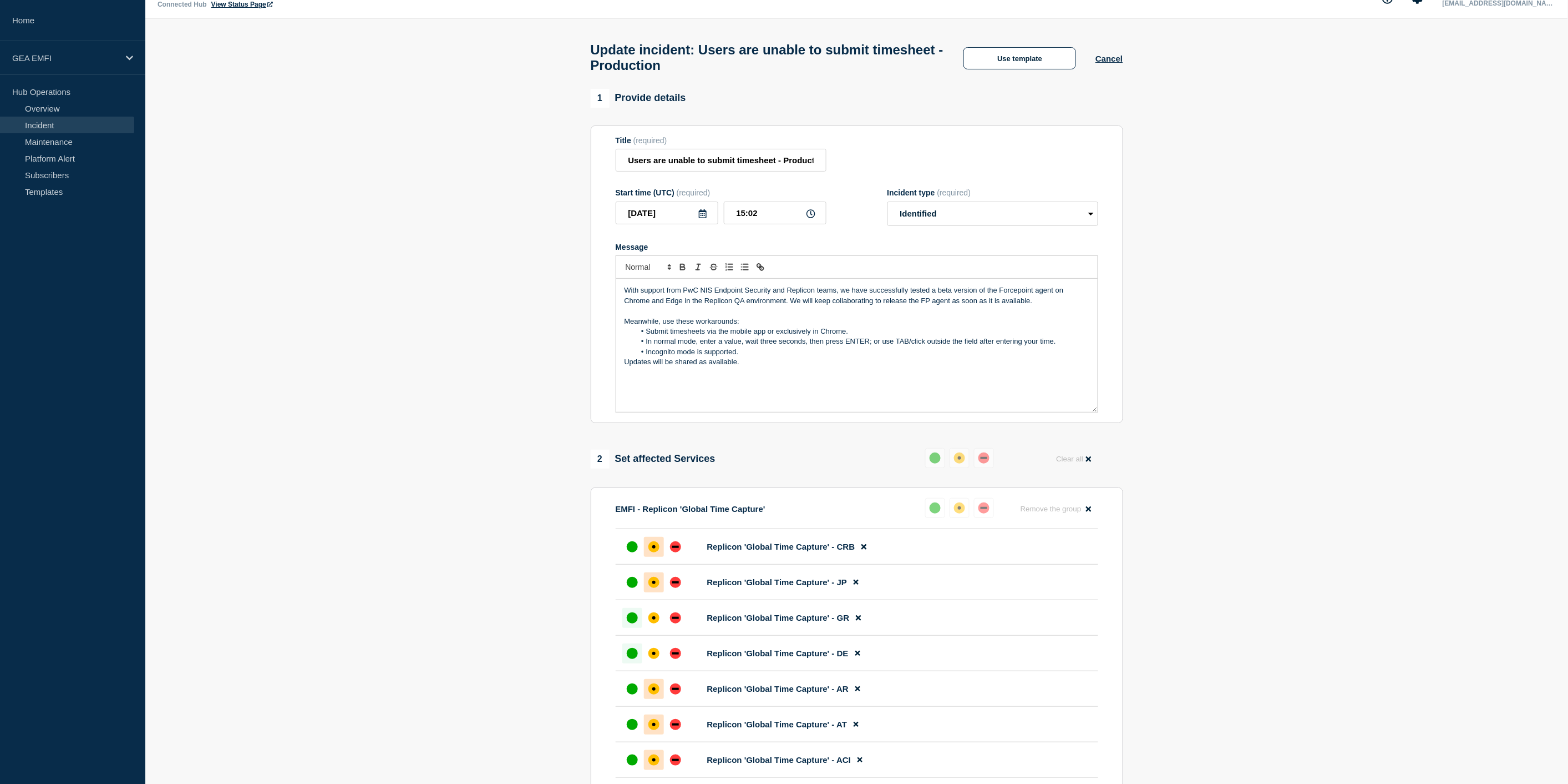
scroll to position [0, 0]
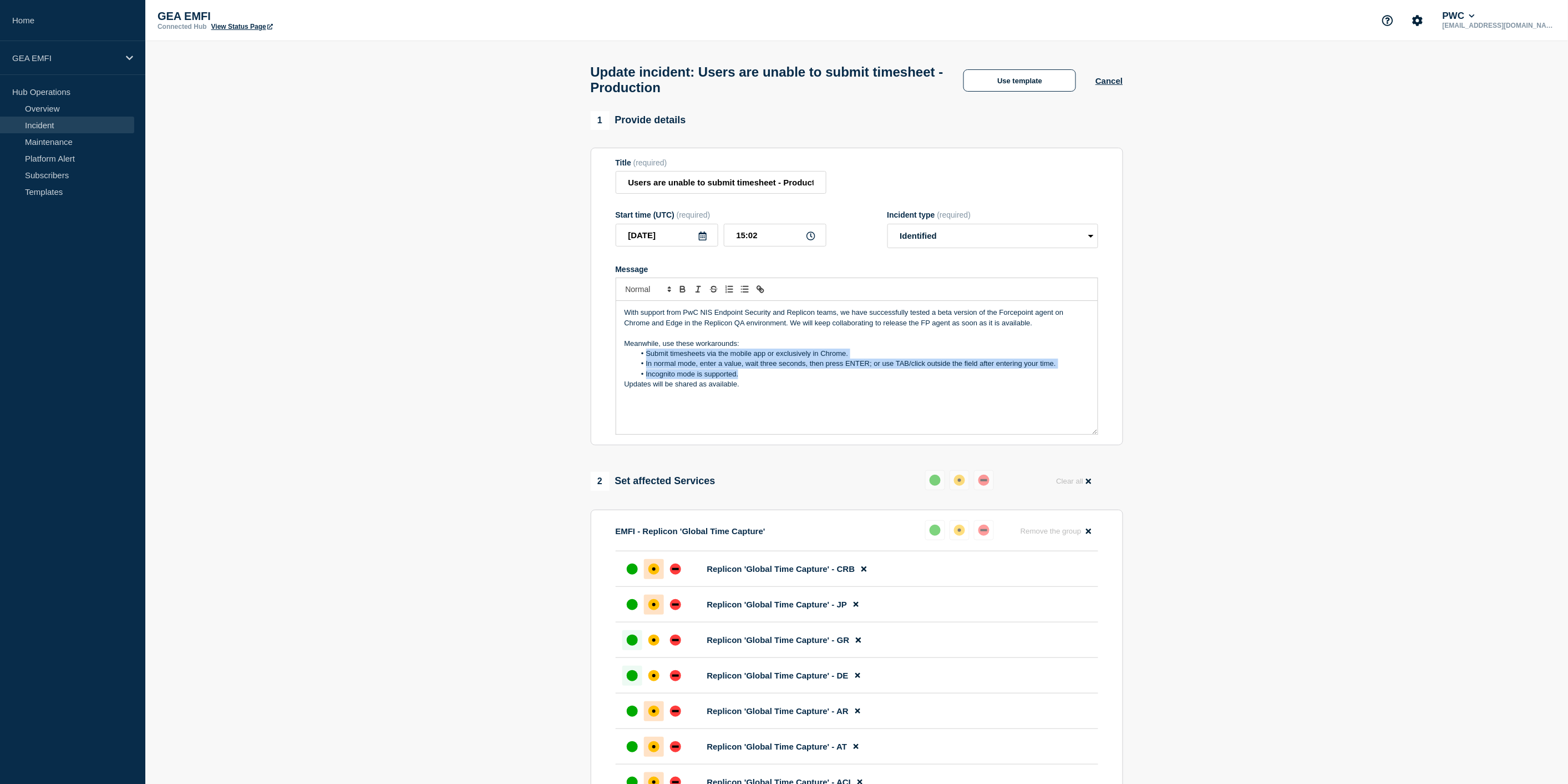
drag, startPoint x: 751, startPoint y: 384, endPoint x: 644, endPoint y: 361, distance: 109.4
click at [644, 361] on ol "Submit timesheets via the mobile app or exclusively in Chrome. In normal mode, …" at bounding box center [857, 364] width 465 height 31
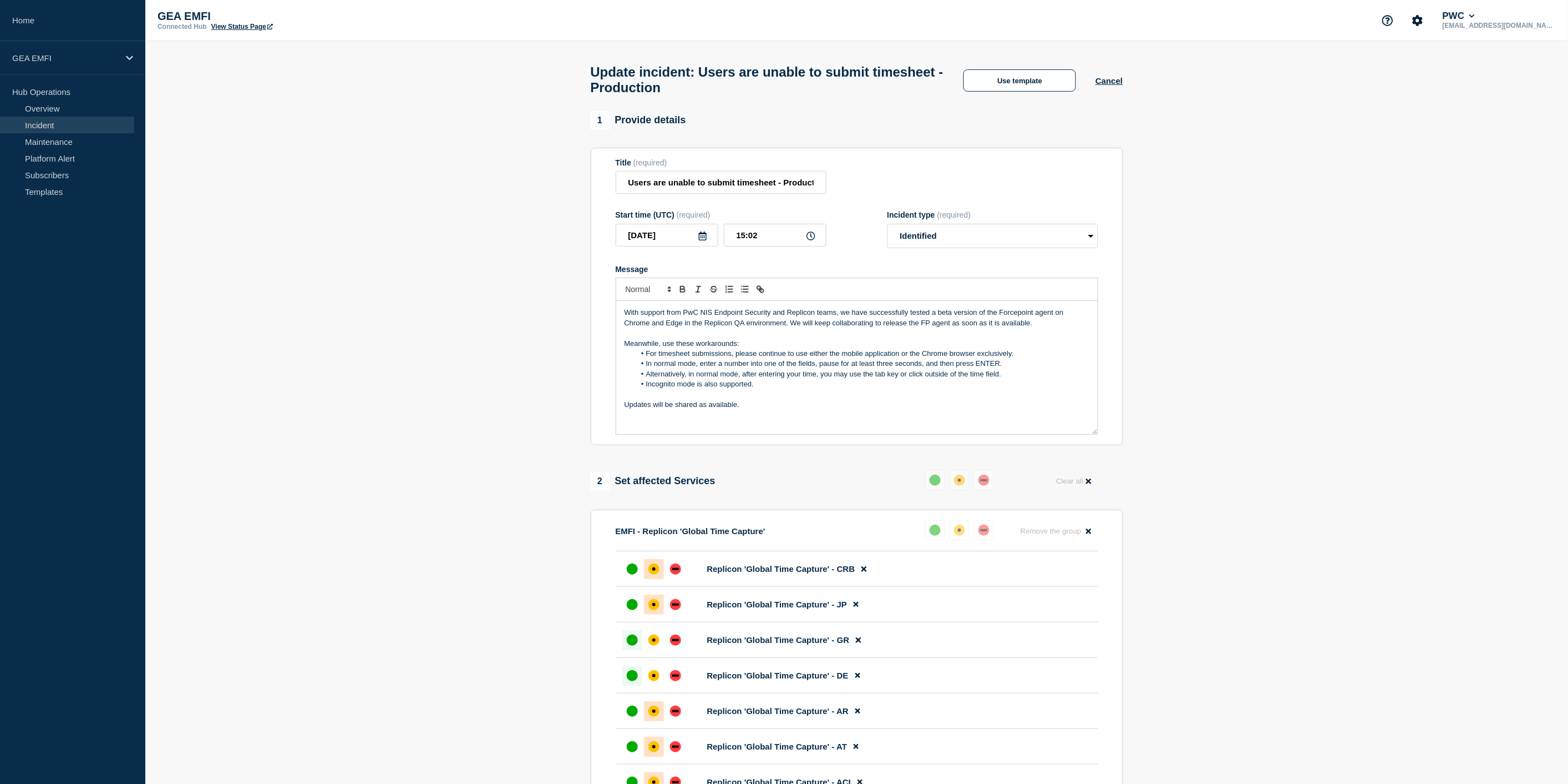
click at [1034, 320] on p "With support from PwC NIS Endpoint Security and Replicon teams, we have success…" at bounding box center [857, 318] width 465 height 21
click at [663, 348] on p "Meanwhile, use these workarounds:" at bounding box center [857, 343] width 465 height 10
click at [796, 358] on li "For timesheet submissions, please continue to use either the mobile application…" at bounding box center [863, 353] width 454 height 10
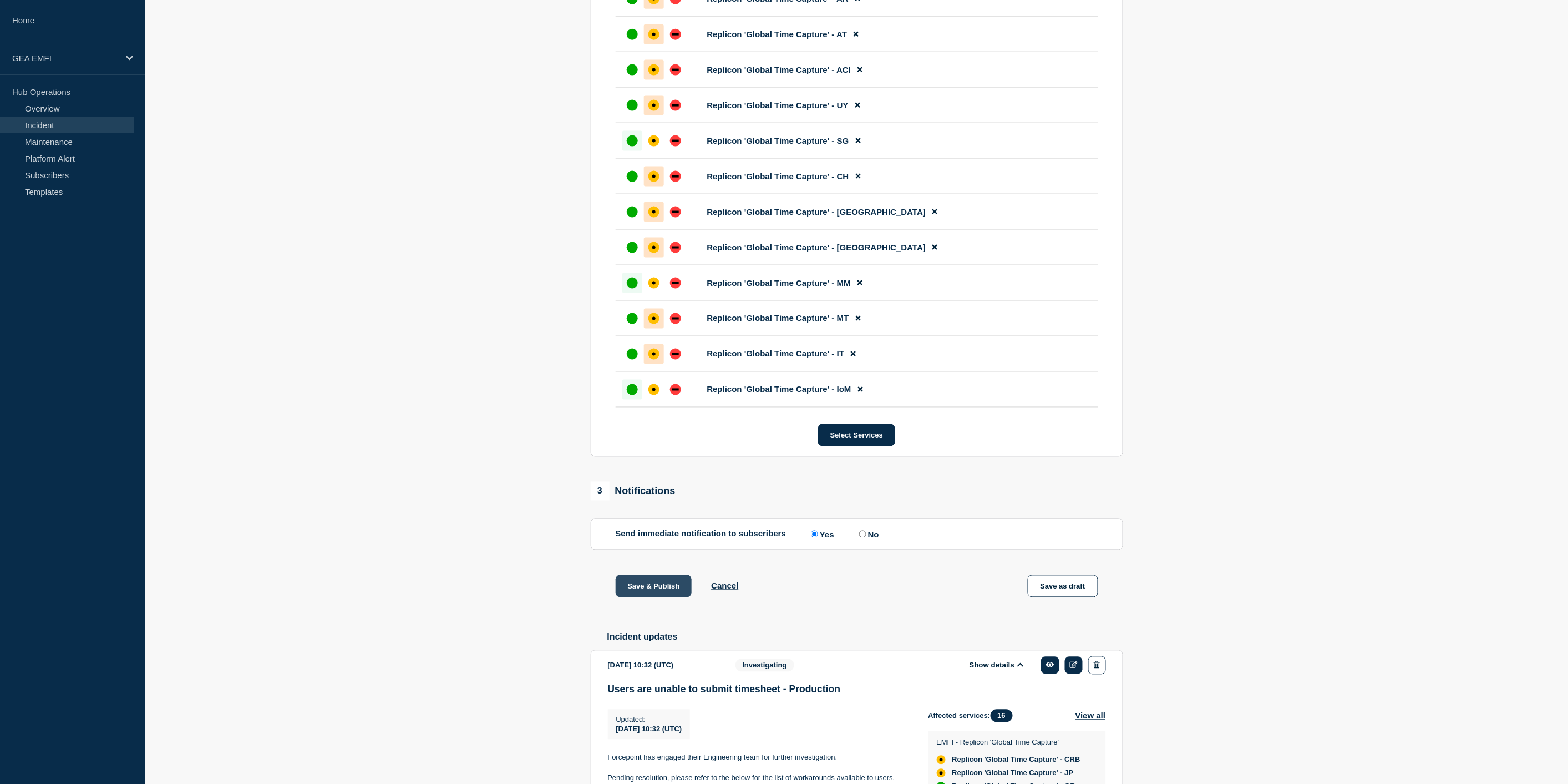
scroll to position [740, 0]
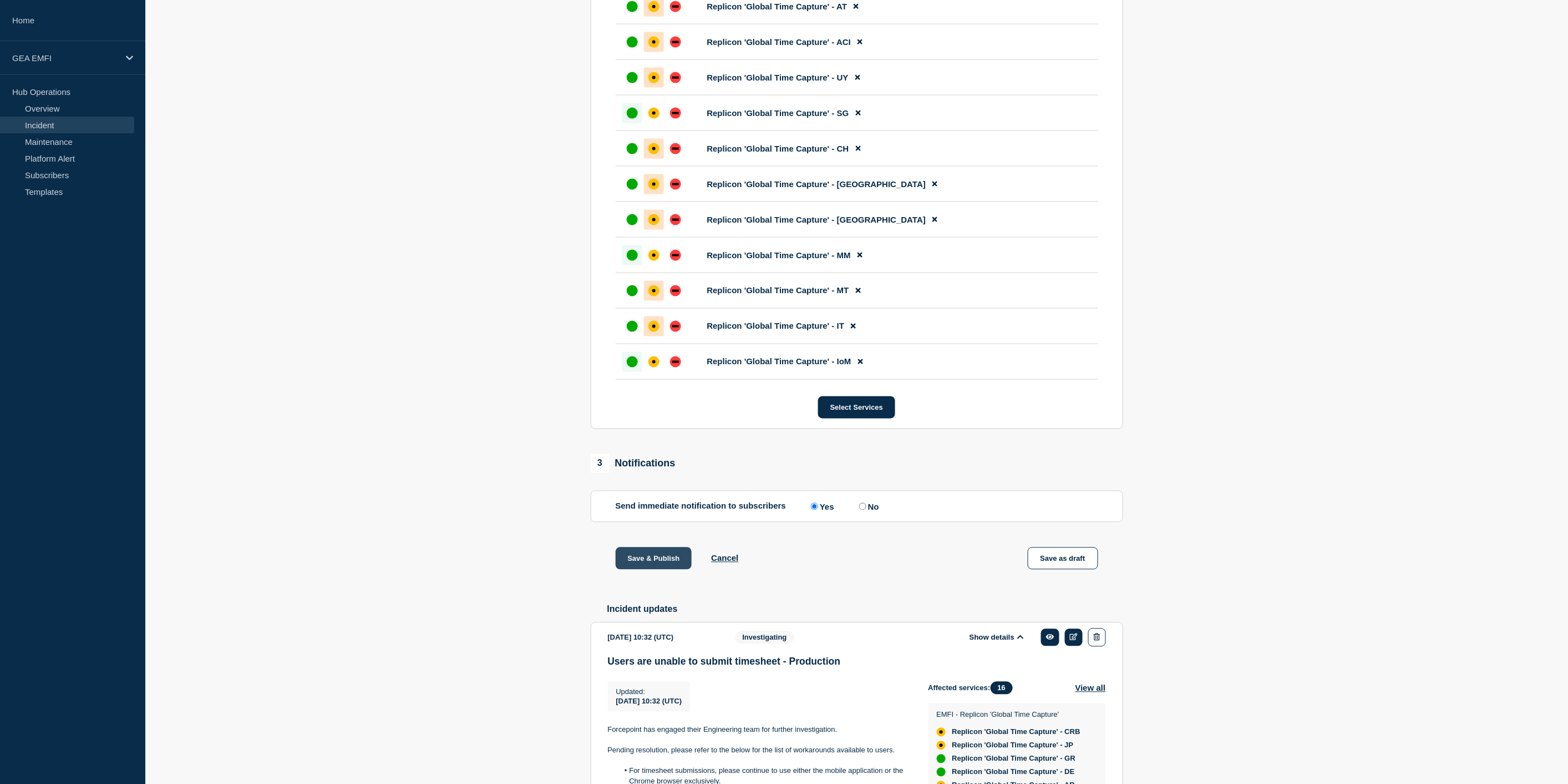
click at [671, 563] on button "Save & Publish" at bounding box center [654, 558] width 77 height 22
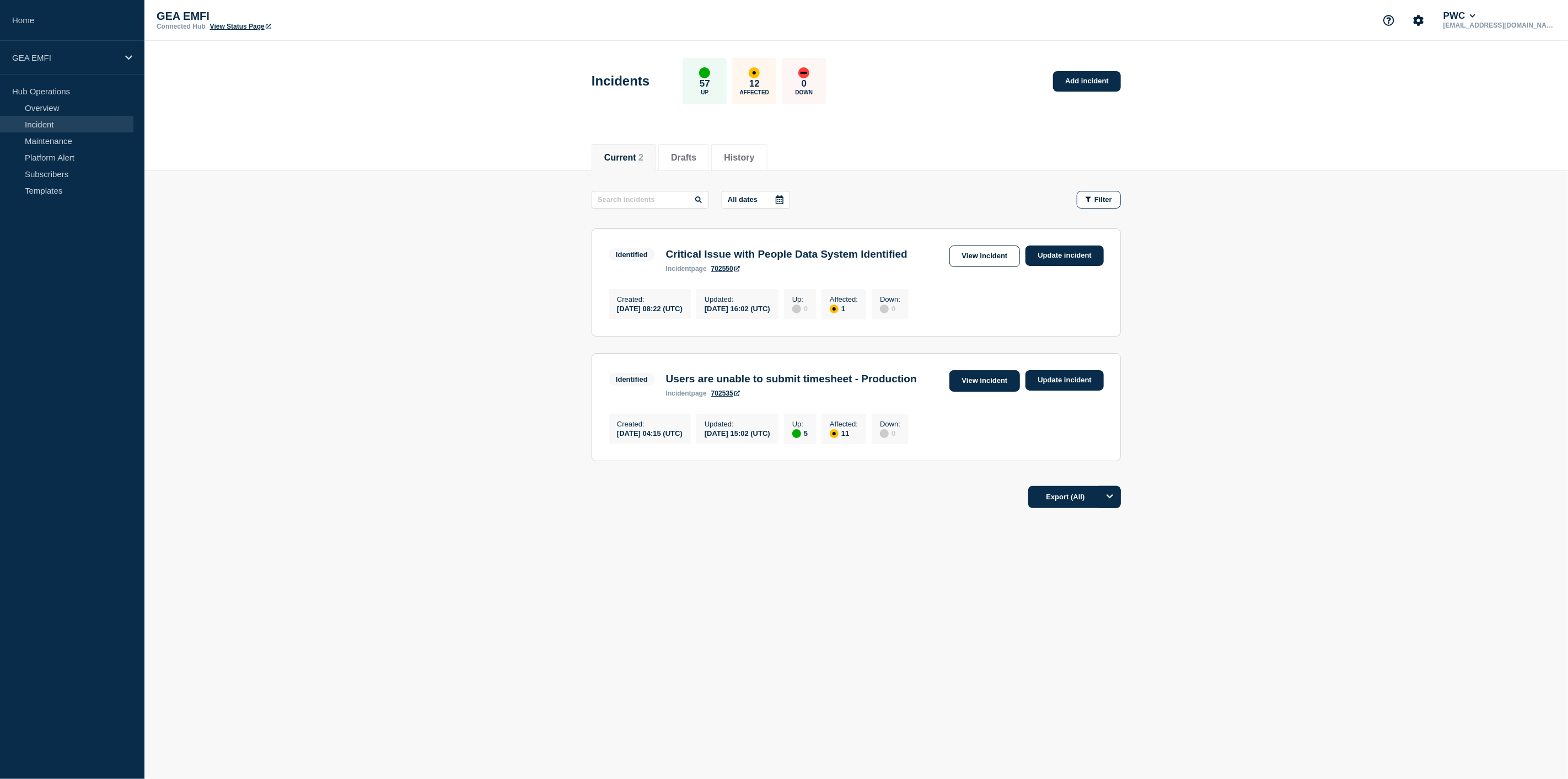
click at [977, 392] on link "View incident" at bounding box center [985, 381] width 71 height 21
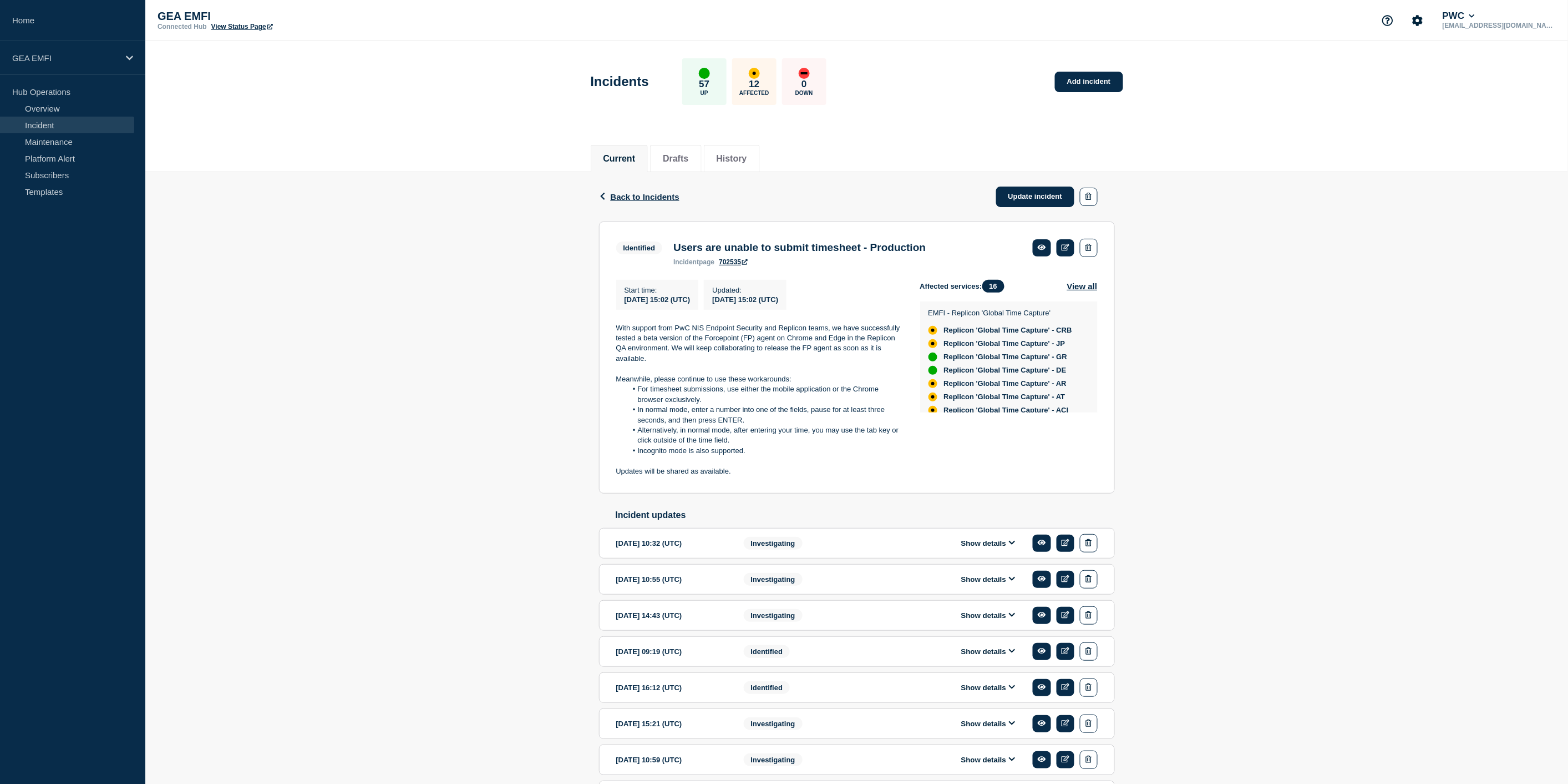
click at [268, 569] on div "Back Back to Incidents Update incident Identified Users are unable to submit ti…" at bounding box center [857, 545] width 1423 height 746
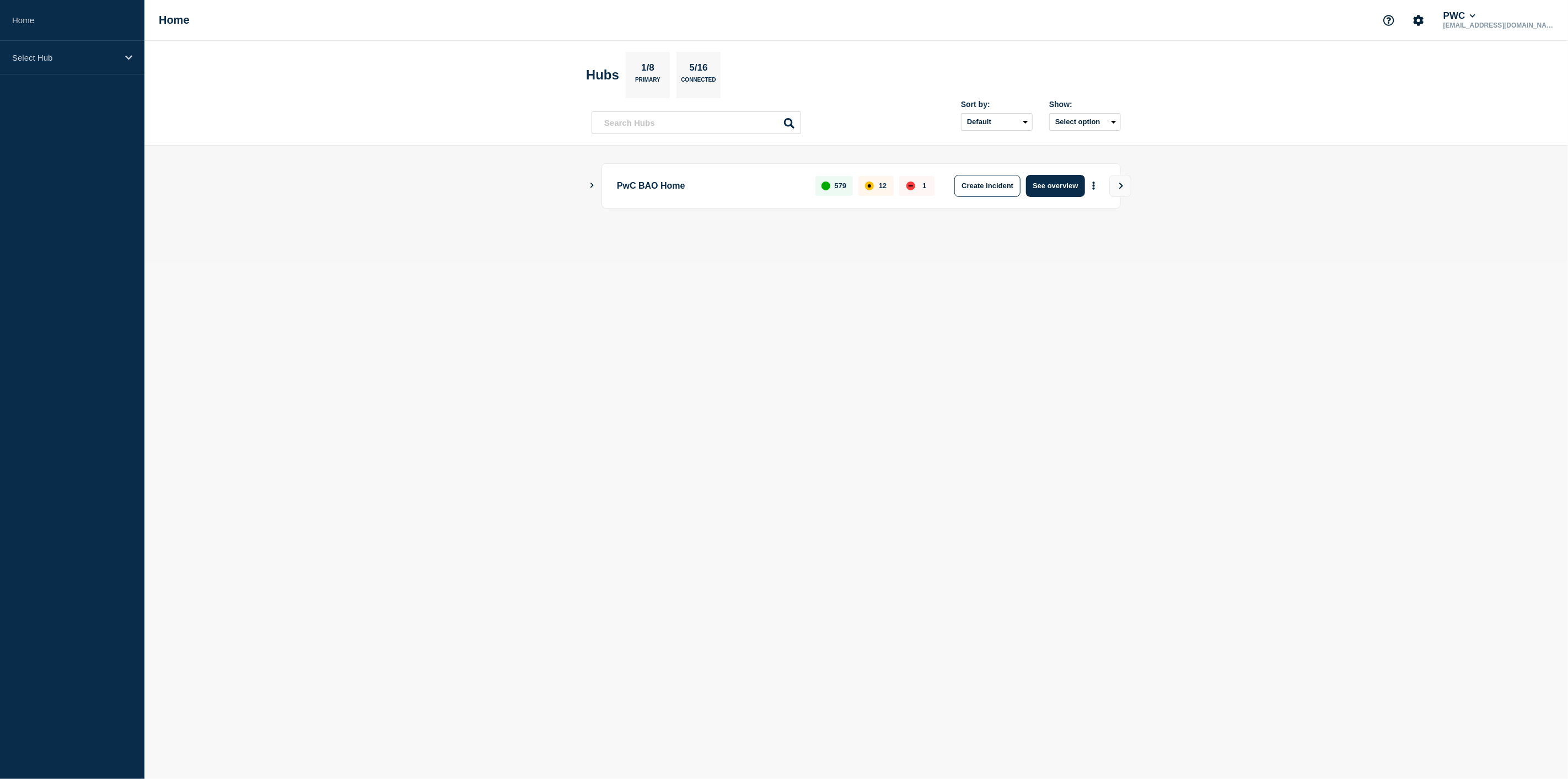
click at [643, 190] on p "PwC BAO Home" at bounding box center [709, 186] width 186 height 22
click at [121, 56] on div "Select Hub" at bounding box center [72, 57] width 144 height 33
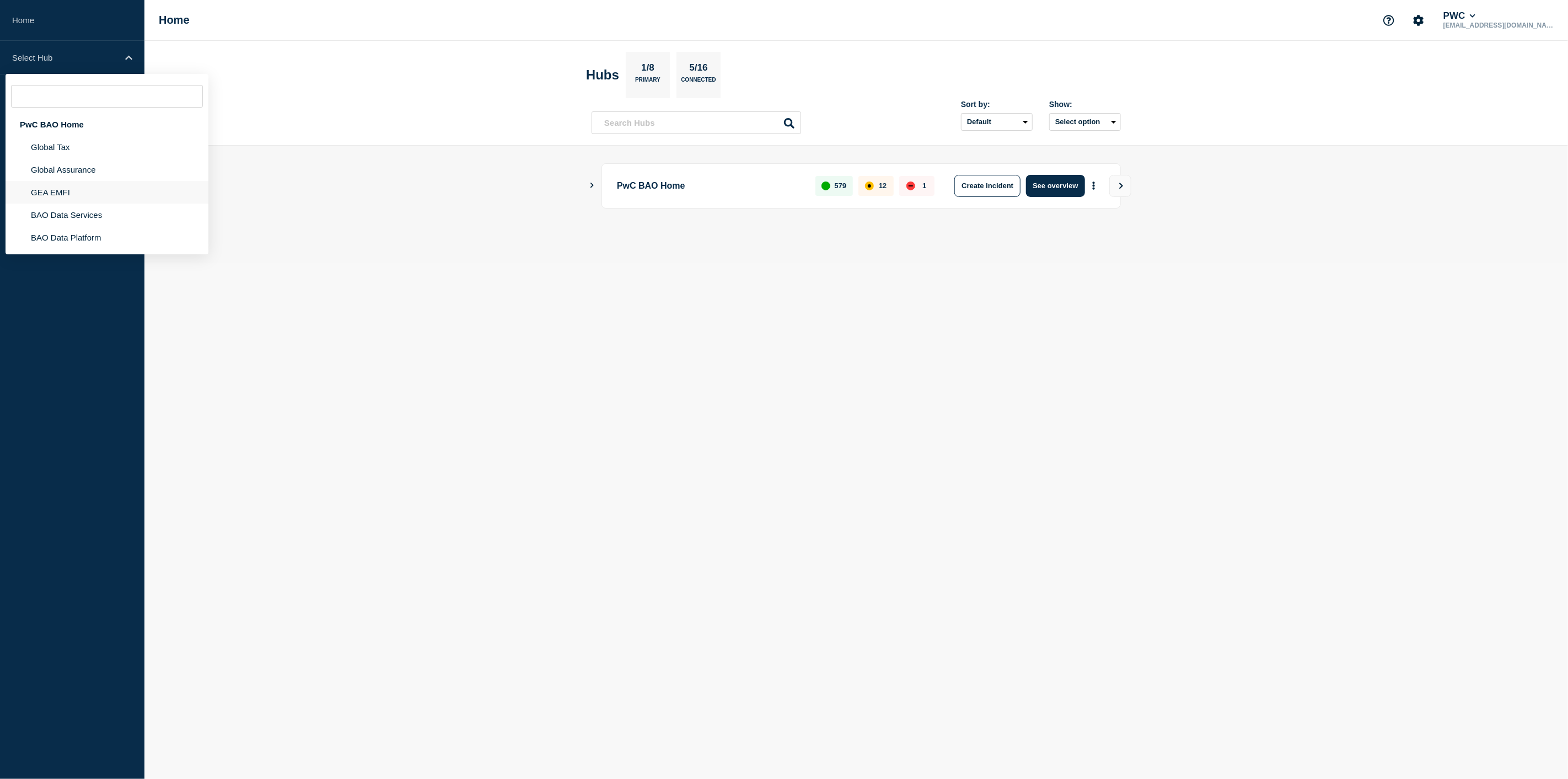
click at [75, 188] on li "GEA EMFI" at bounding box center [107, 192] width 203 height 23
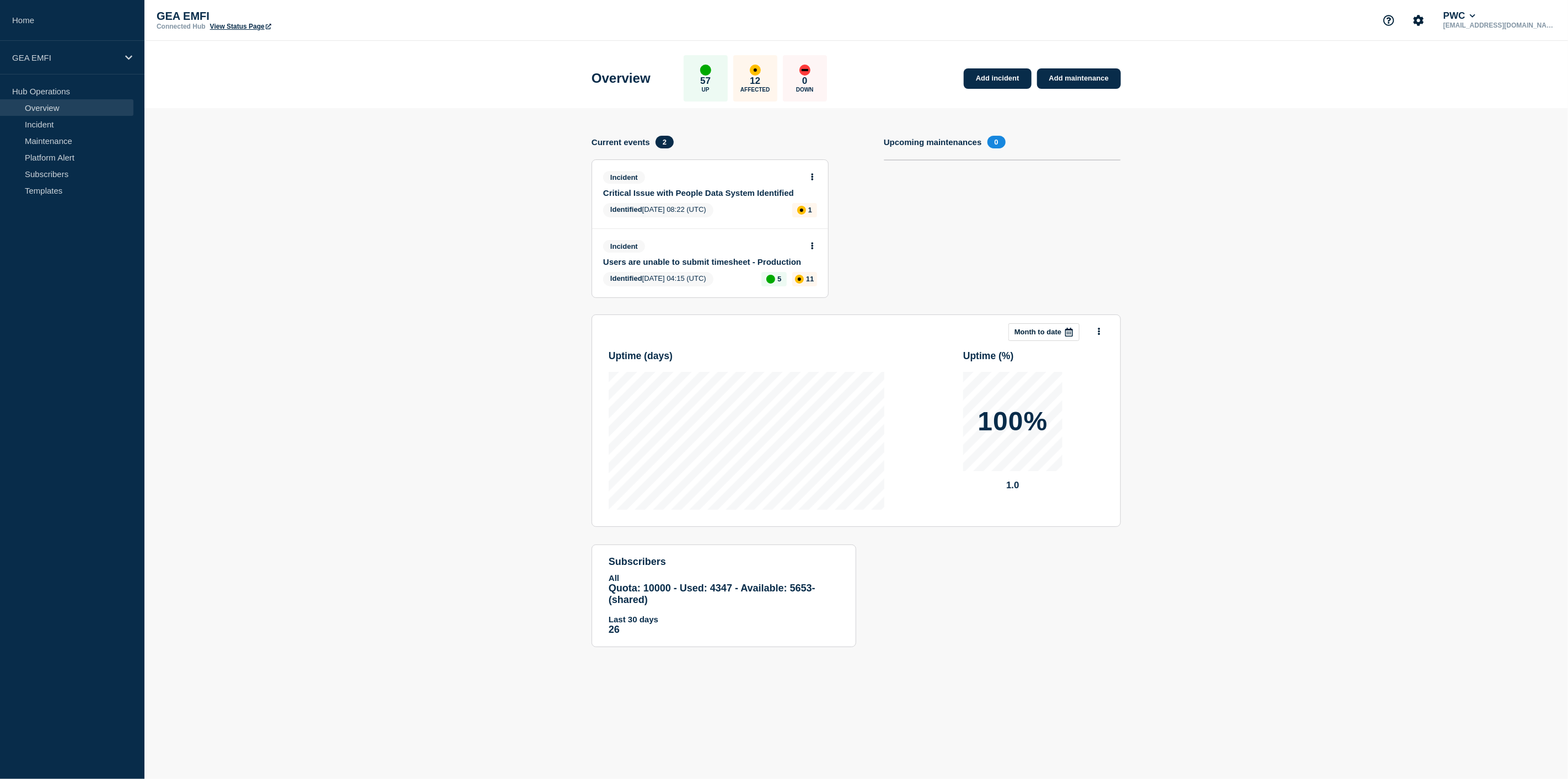
click at [709, 261] on link "Users are unable to submit timesheet - Production" at bounding box center [703, 261] width 199 height 10
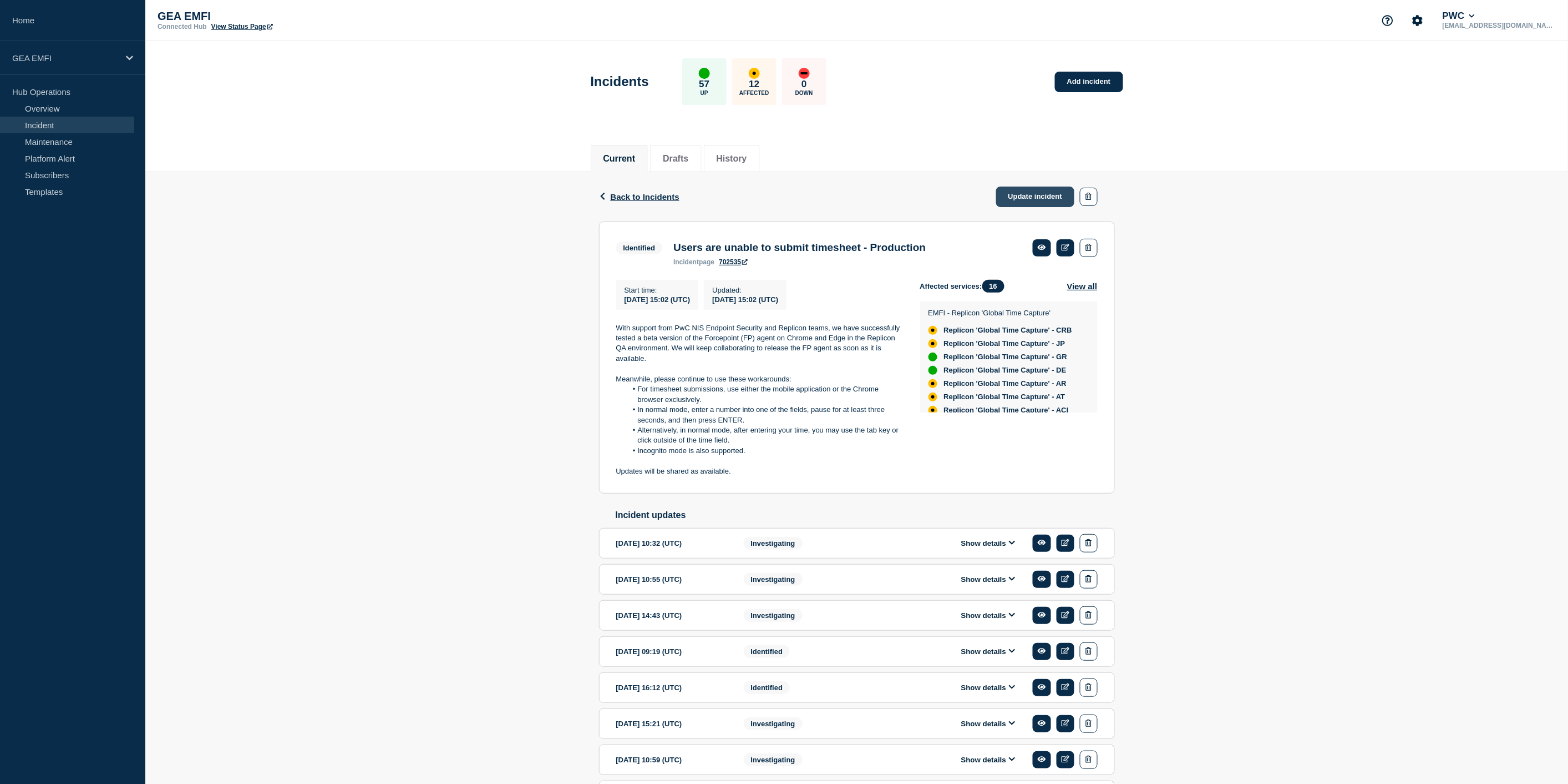
click at [1032, 195] on link "Update incident" at bounding box center [1036, 197] width 79 height 21
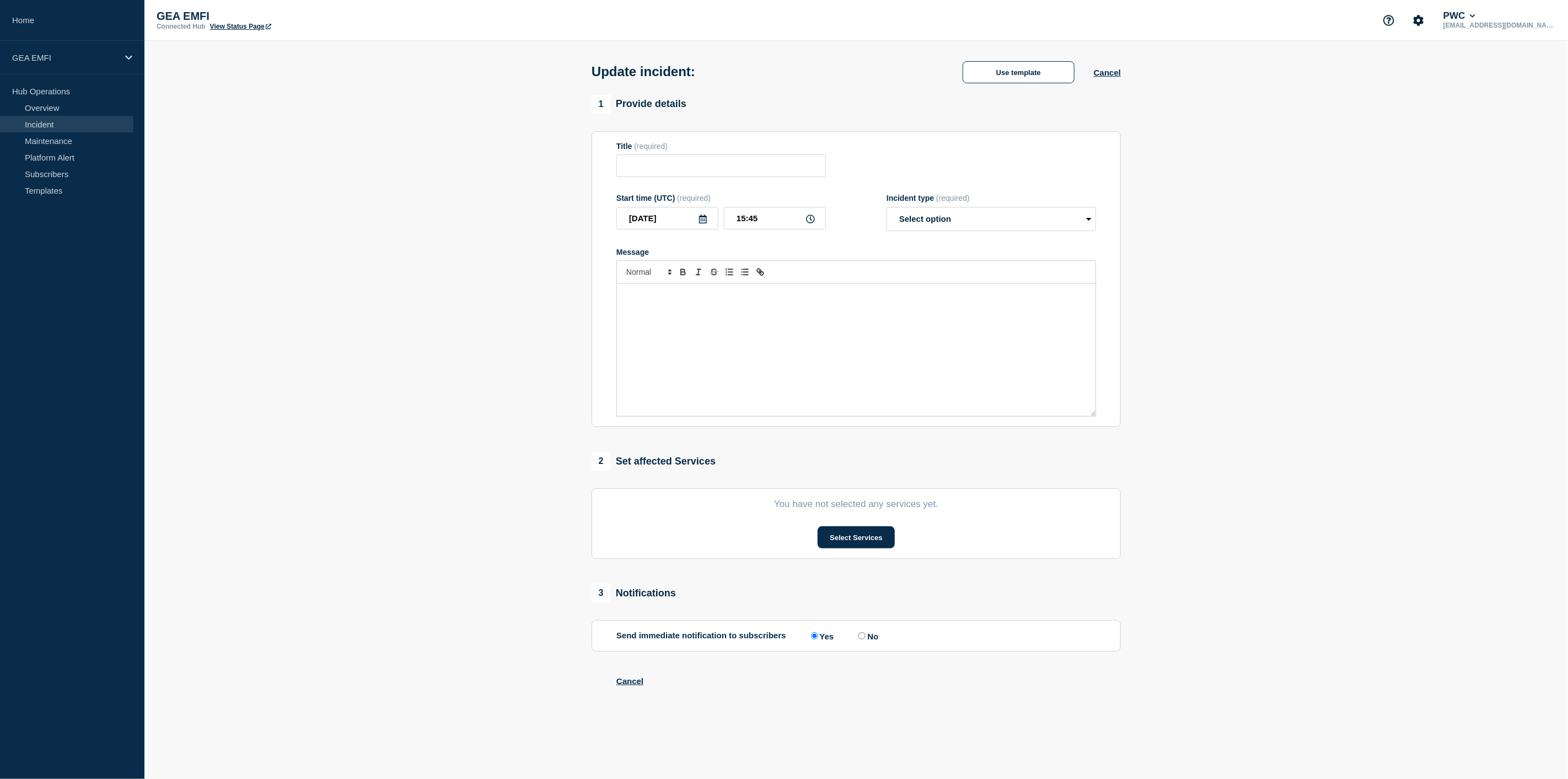
type input "Users are unable to submit timesheet - Production"
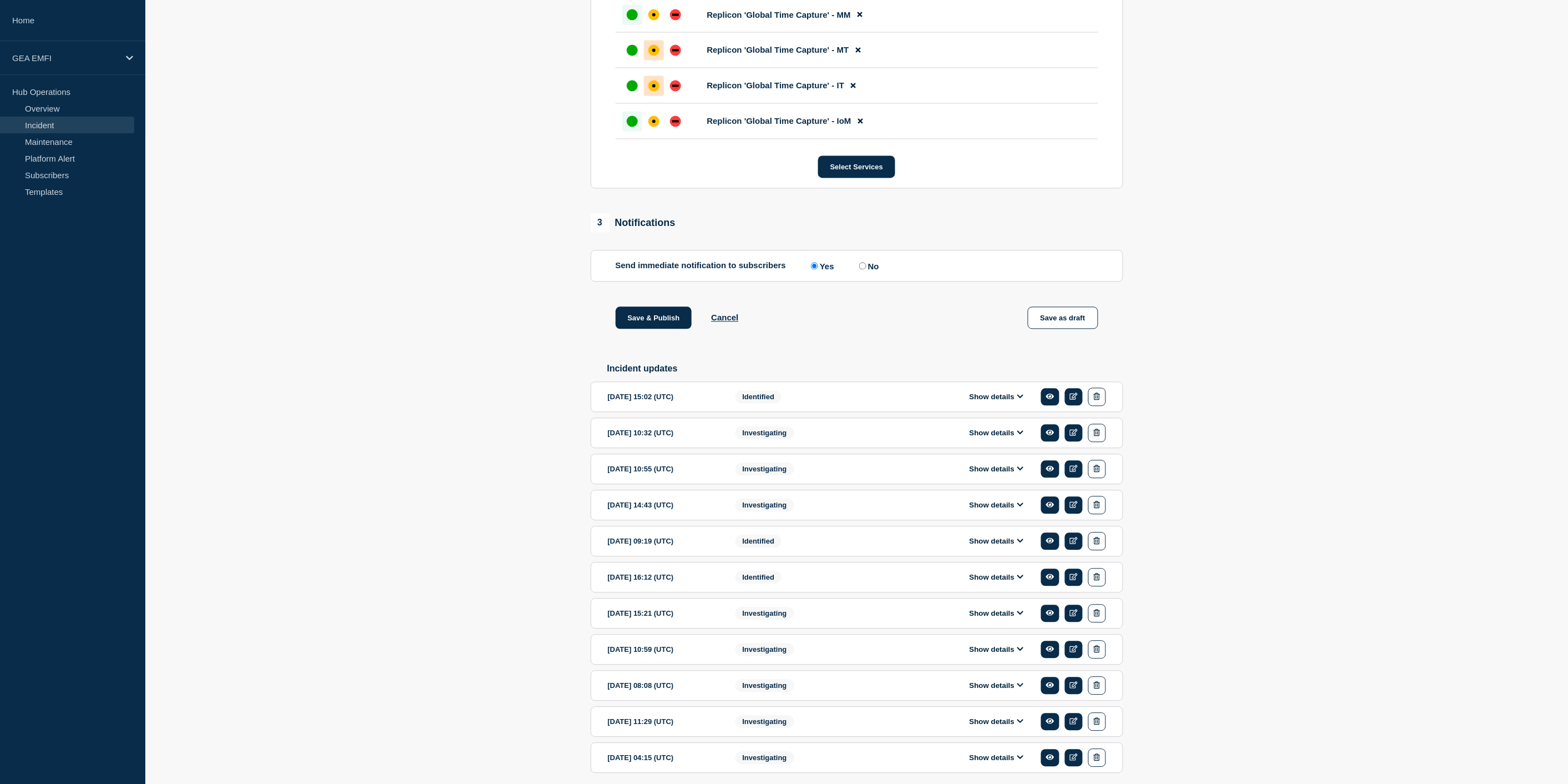
scroll to position [986, 0]
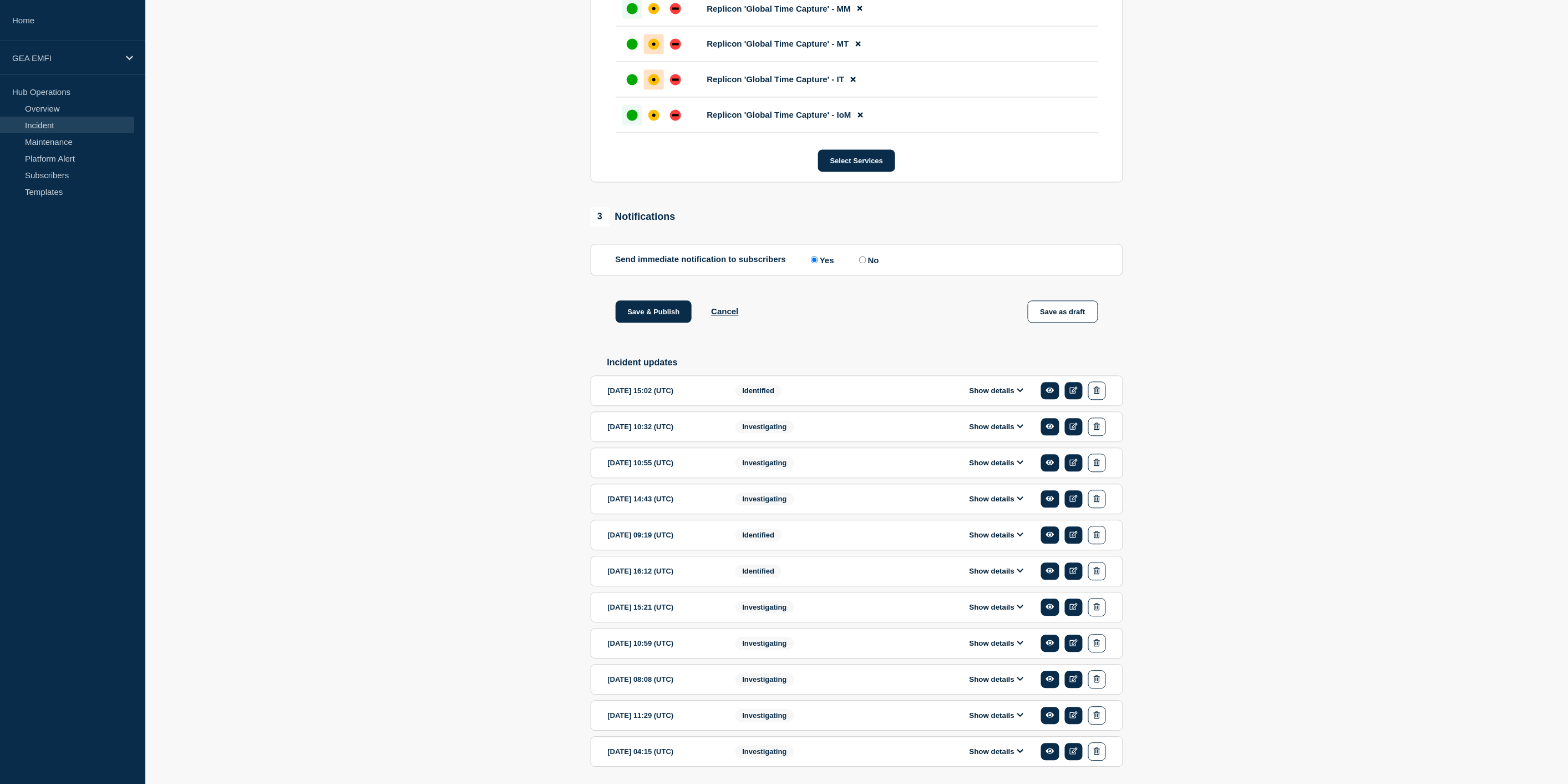
click at [1015, 396] on button "Show details" at bounding box center [997, 391] width 61 height 10
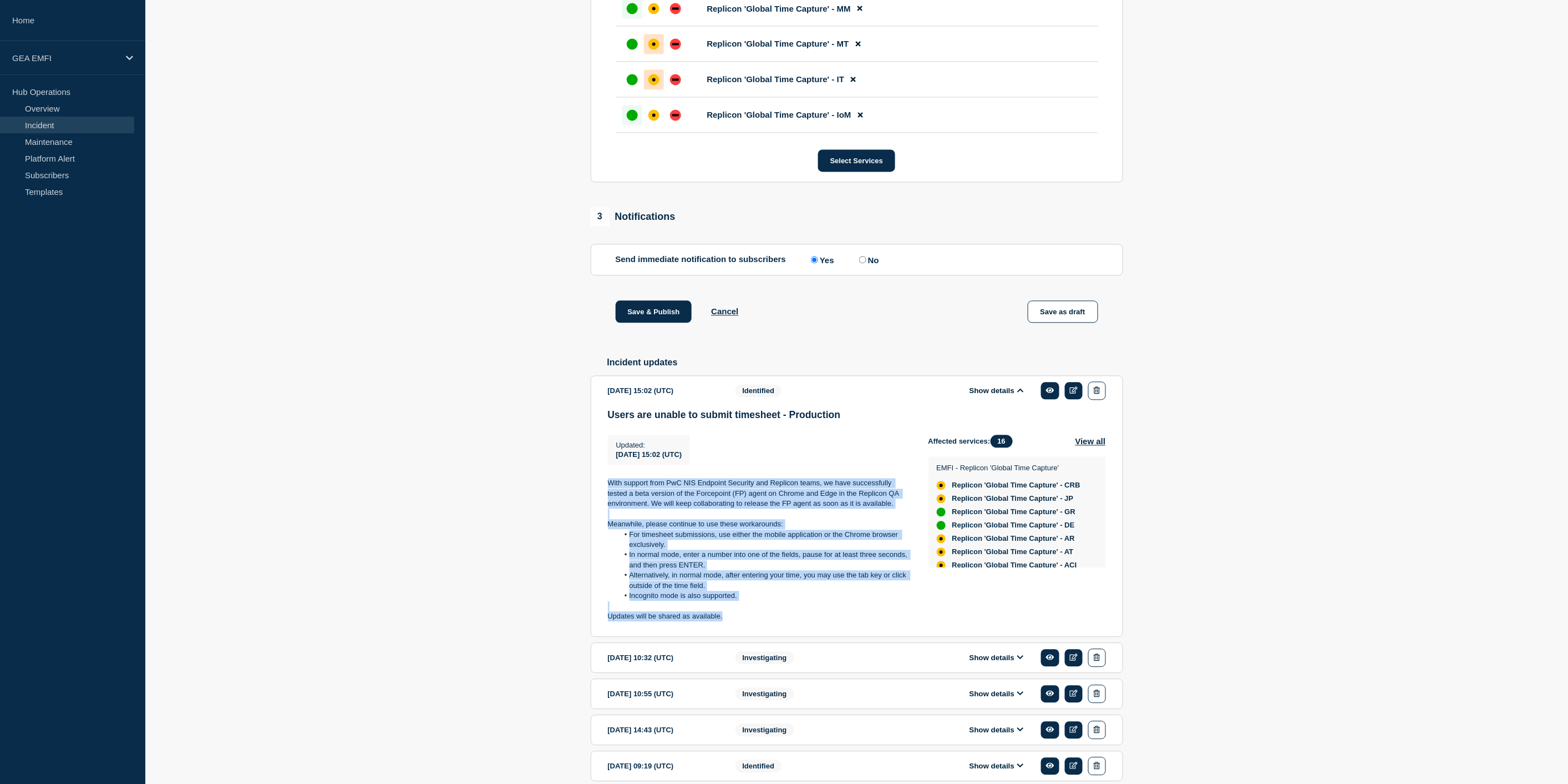
drag, startPoint x: 746, startPoint y: 639, endPoint x: 594, endPoint y: 497, distance: 208.0
click at [594, 497] on section "2025-09-02 15:02 (UTC) Show details Identified Users are unable to submit times…" at bounding box center [857, 506] width 533 height 262
copy div "With support from PwC NIS Endpoint Security and Replicon teams, we have success…"
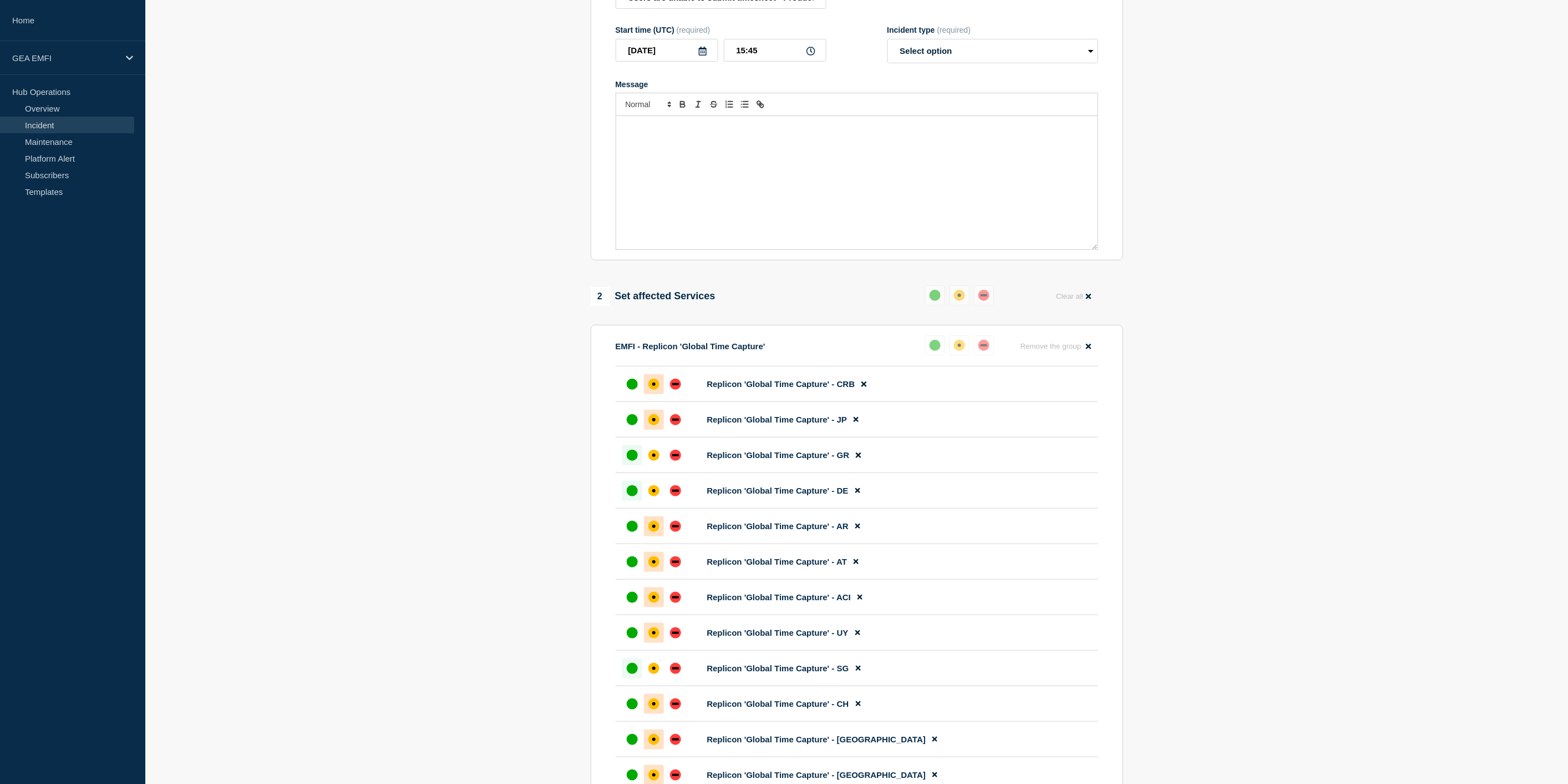
scroll to position [0, 0]
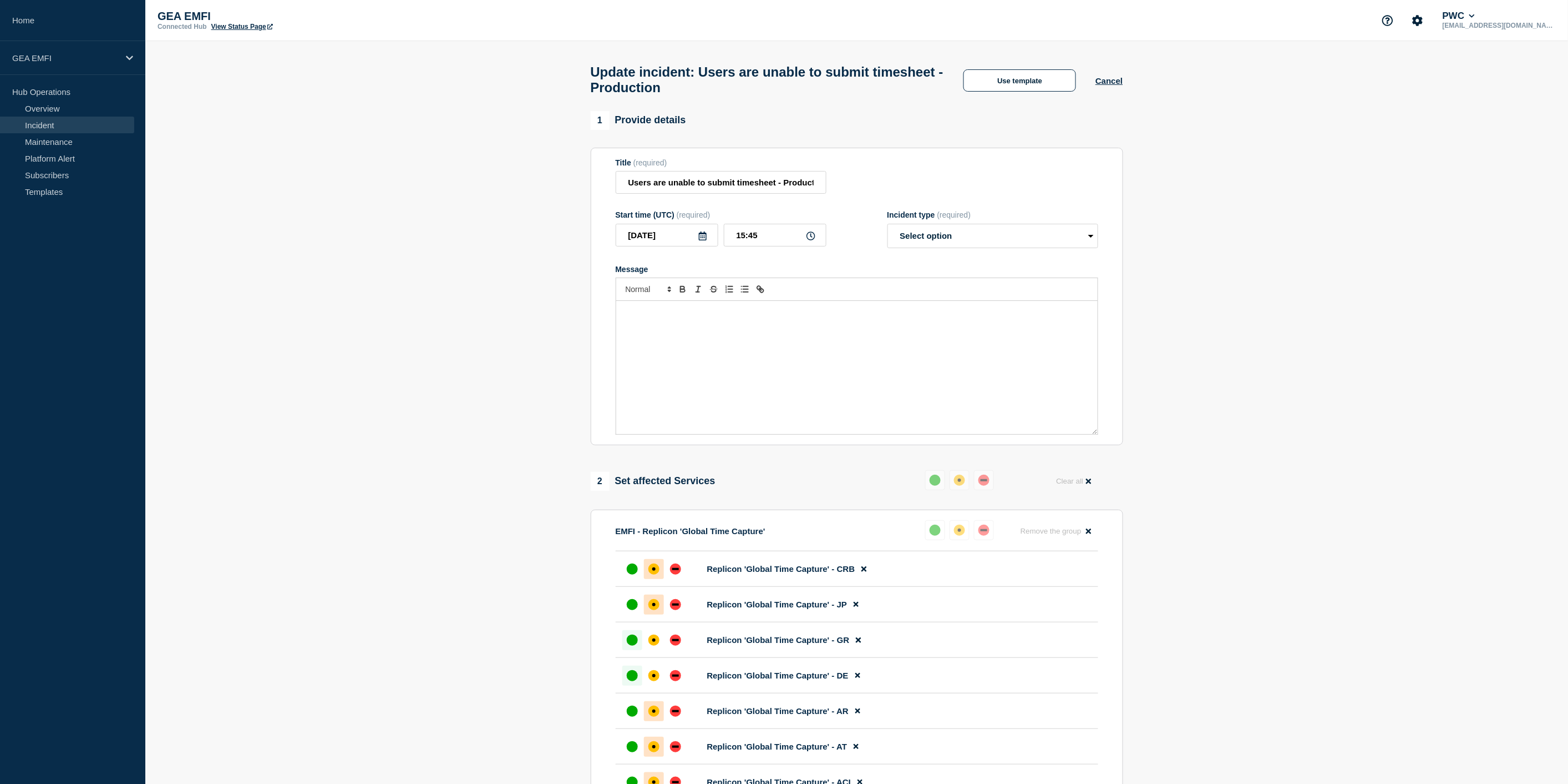
click at [700, 338] on div "Message" at bounding box center [857, 367] width 481 height 133
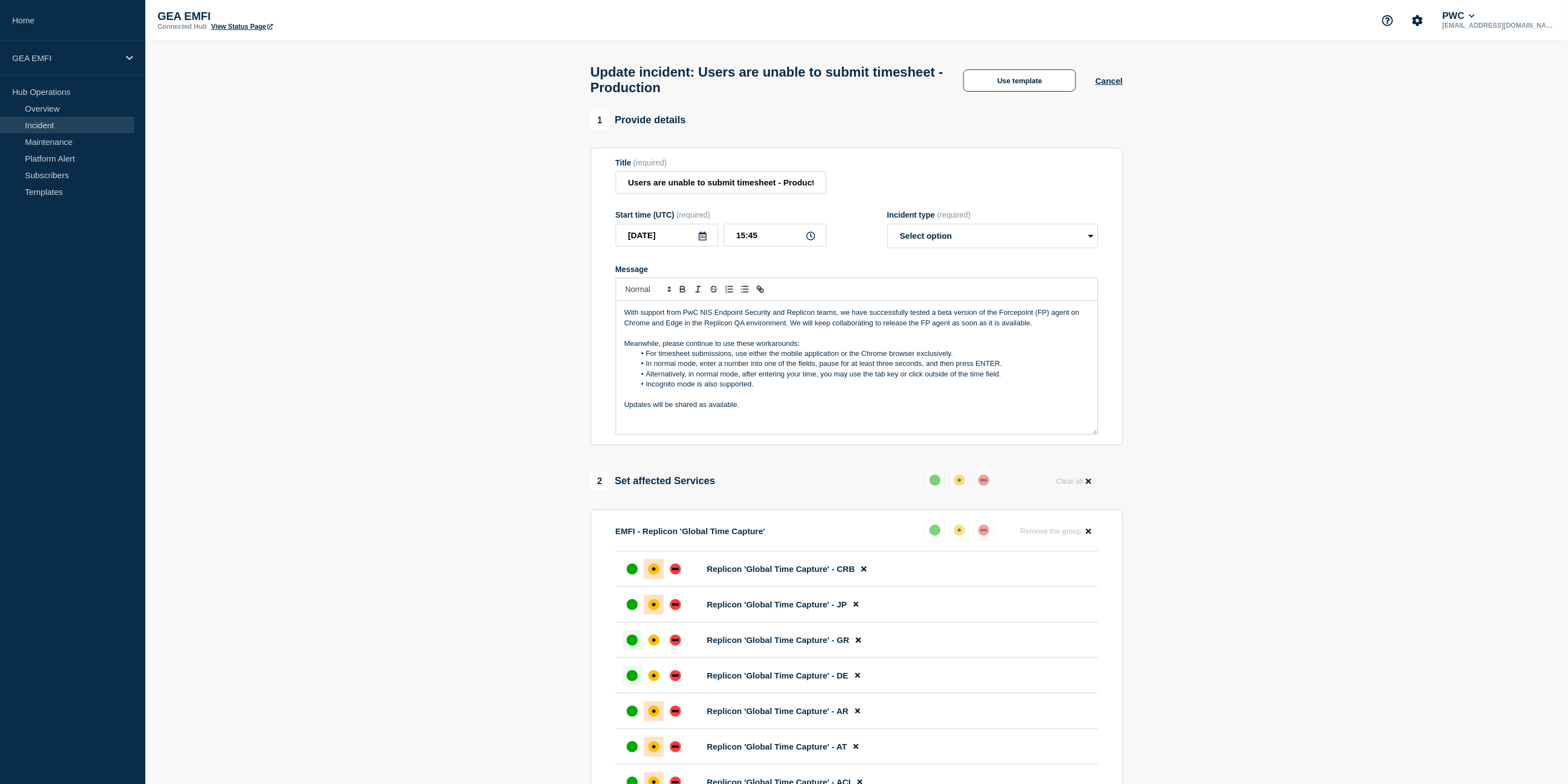
click at [936, 318] on p "With support from PwC NIS Endpoint Security and Replicon teams, we have success…" at bounding box center [857, 318] width 465 height 21
click at [1021, 323] on p "With support from PwC NIS Endpoint Security and Replicon teams, we have success…" at bounding box center [857, 318] width 465 height 21
click at [1071, 242] on select "Select option Investigating Identified Monitoring Resolved" at bounding box center [993, 235] width 211 height 25
click at [1025, 247] on select "Select option Investigating Identified Monitoring Resolved" at bounding box center [993, 235] width 211 height 25
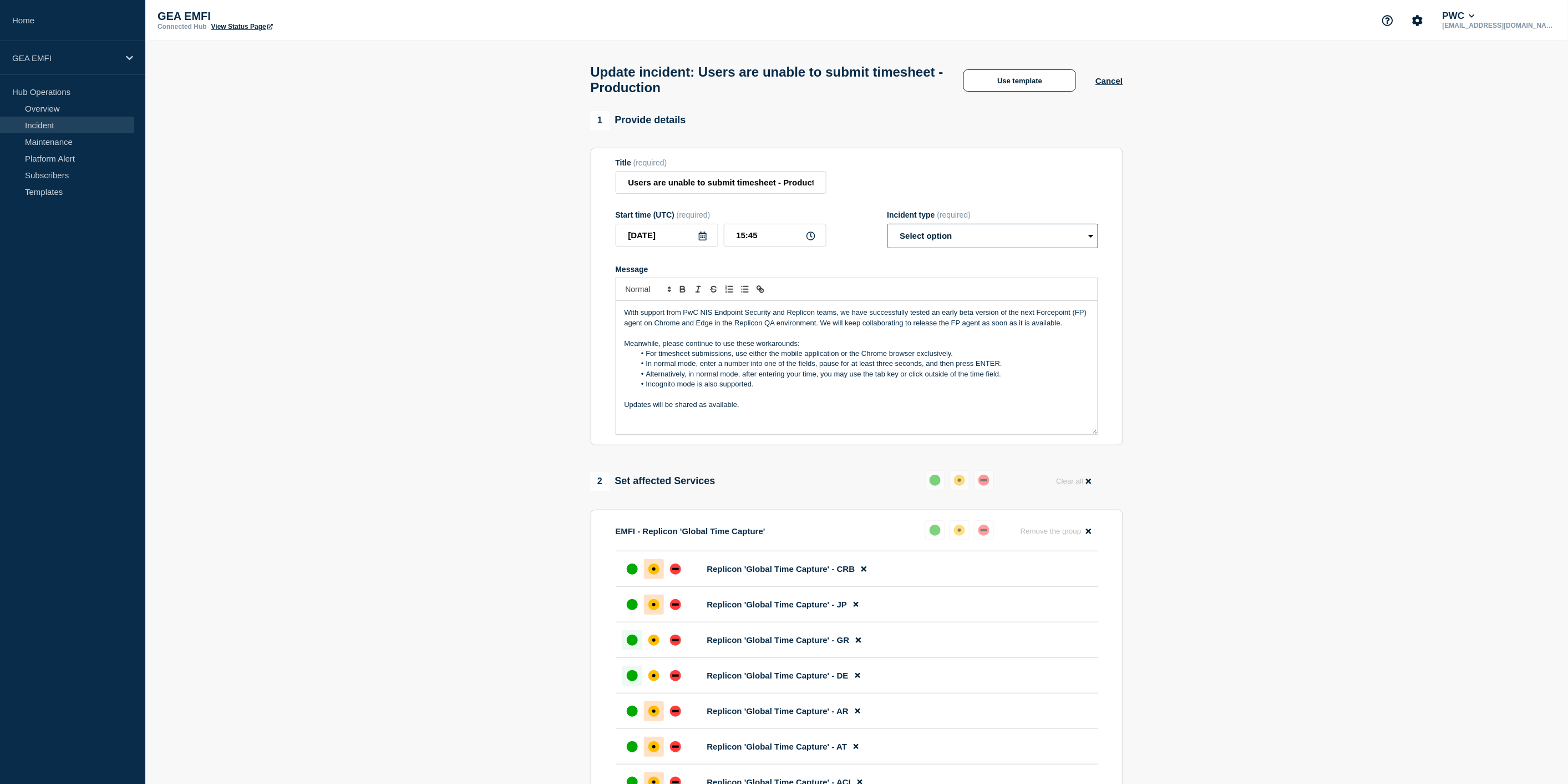
click at [1025, 247] on select "Select option Investigating Identified Monitoring Resolved" at bounding box center [993, 235] width 211 height 25
click at [1026, 246] on select "Select option Investigating Identified Monitoring Resolved" at bounding box center [993, 235] width 211 height 25
select select "identified"
click at [888, 230] on select "Select option Investigating Identified Monitoring Resolved" at bounding box center [993, 235] width 211 height 25
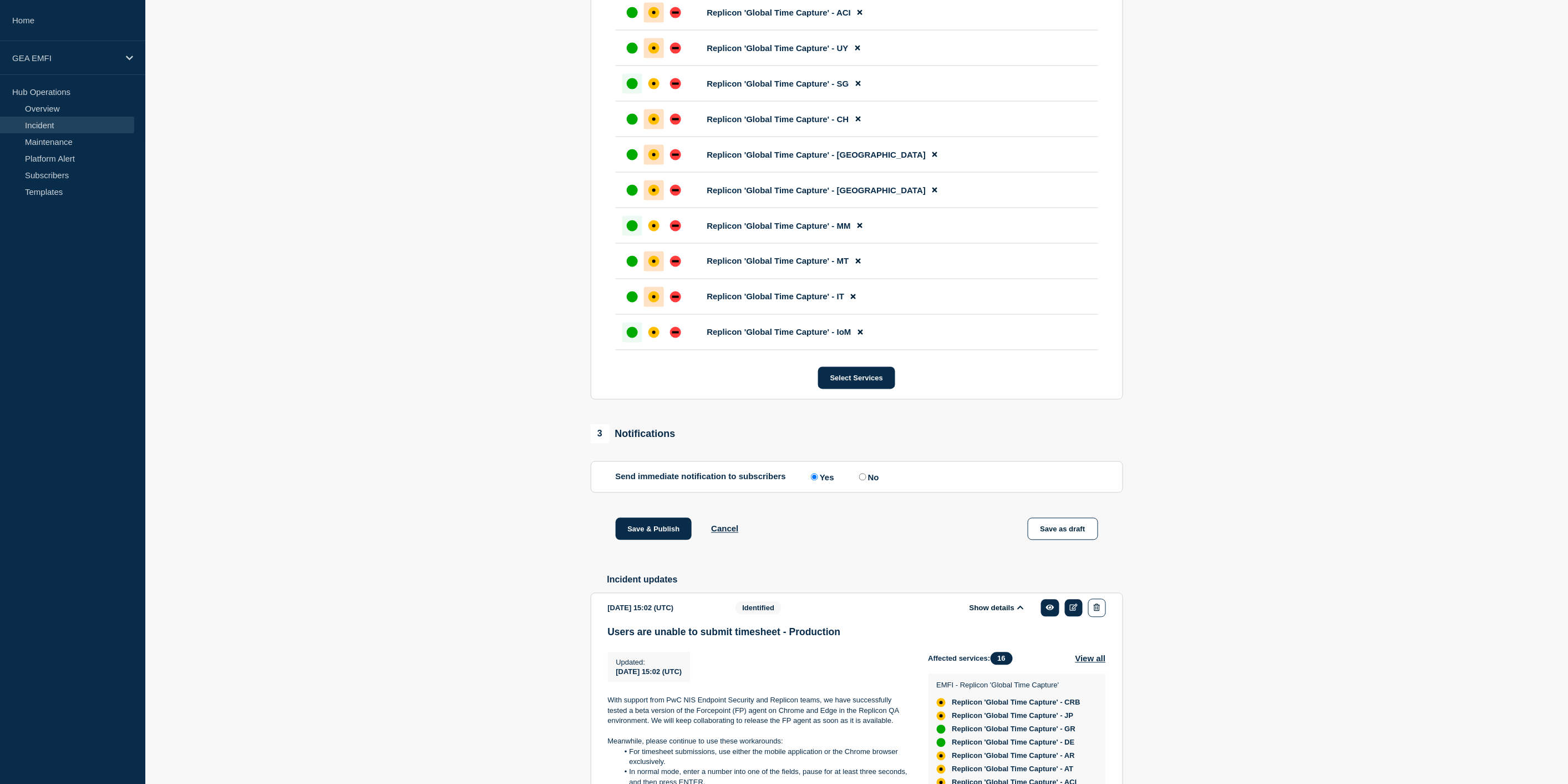
scroll to position [801, 0]
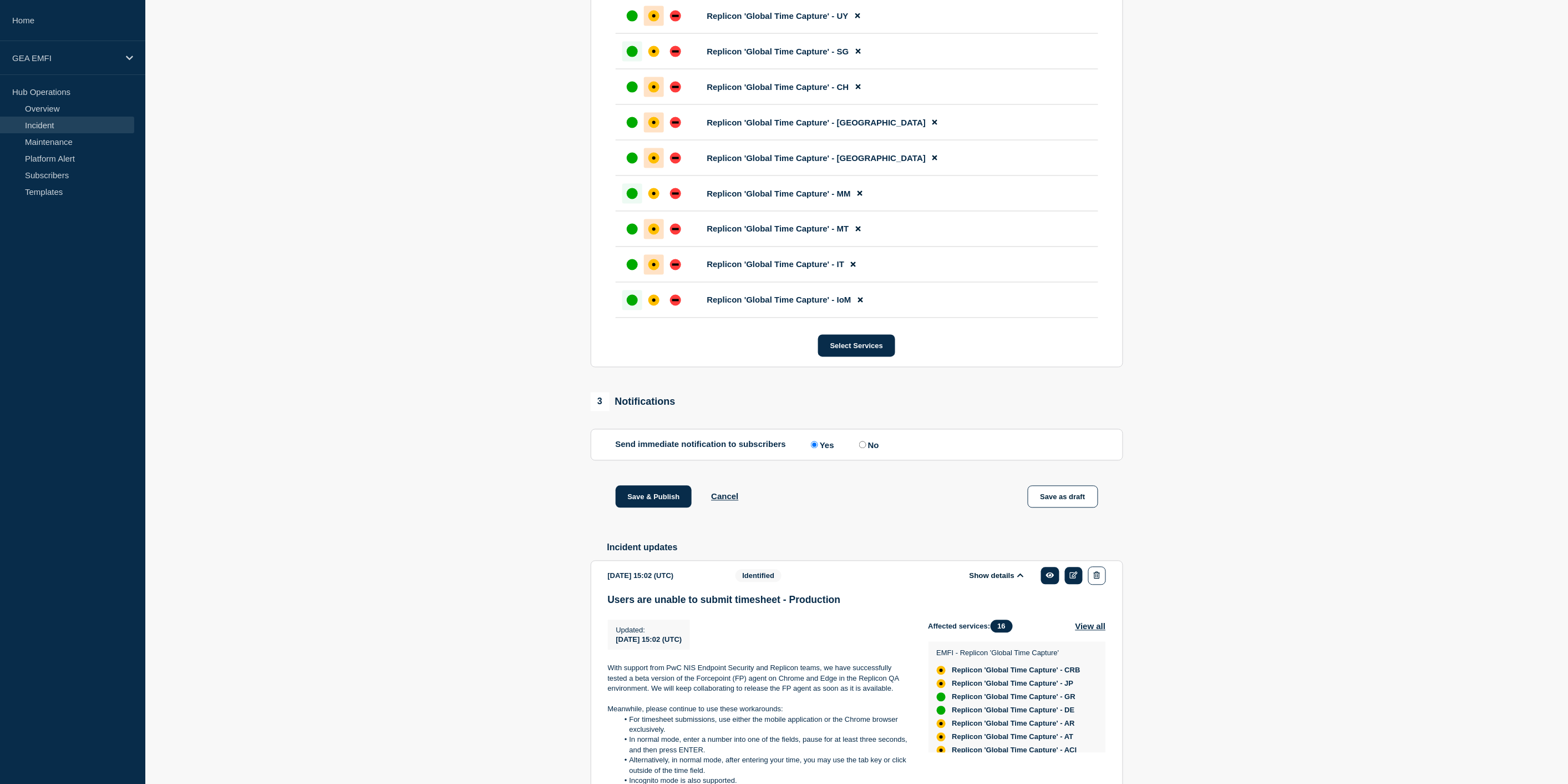
click at [866, 449] on input "No" at bounding box center [863, 445] width 7 height 7
radio input "true"
radio input "false"
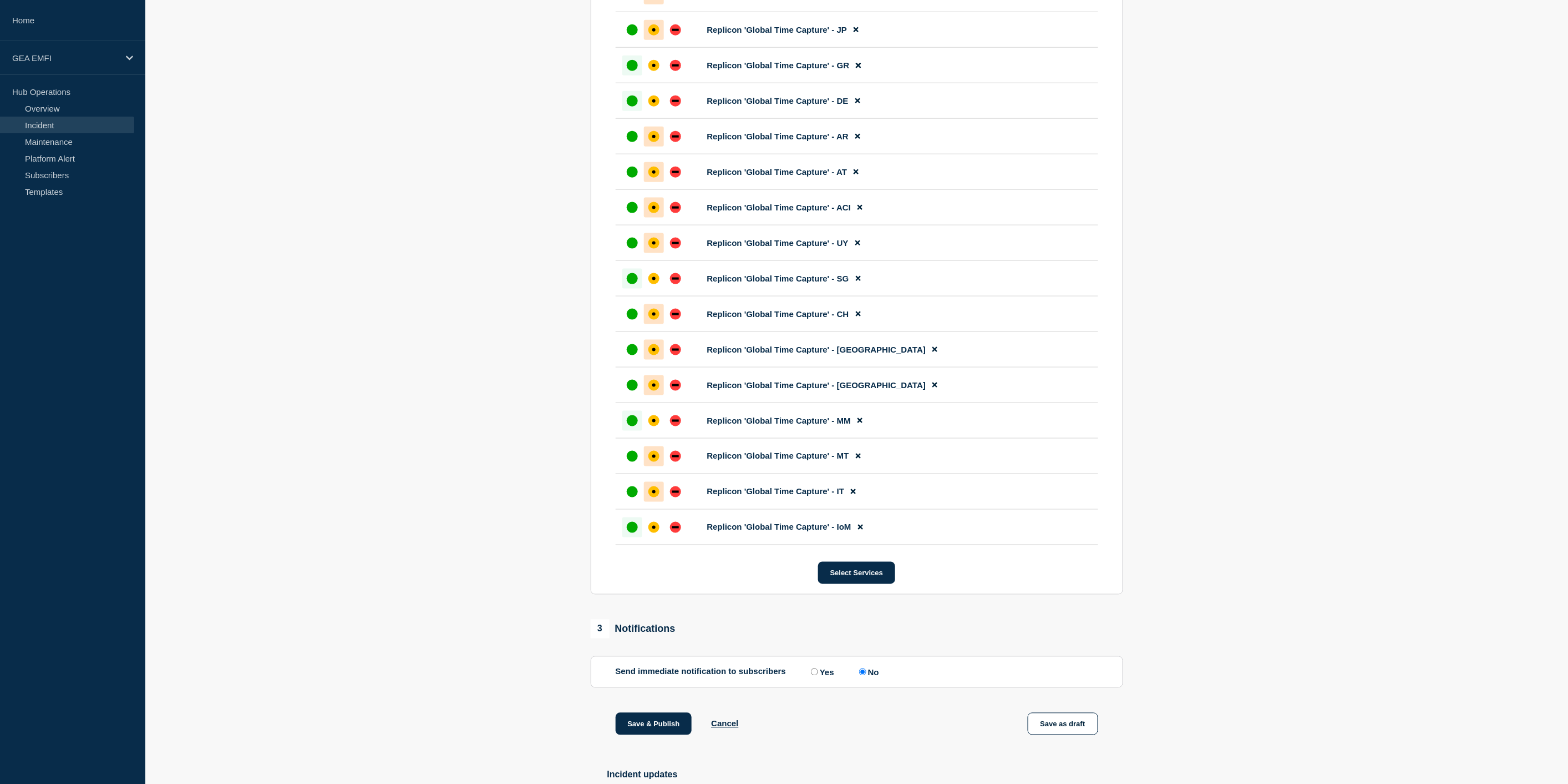
scroll to position [616, 0]
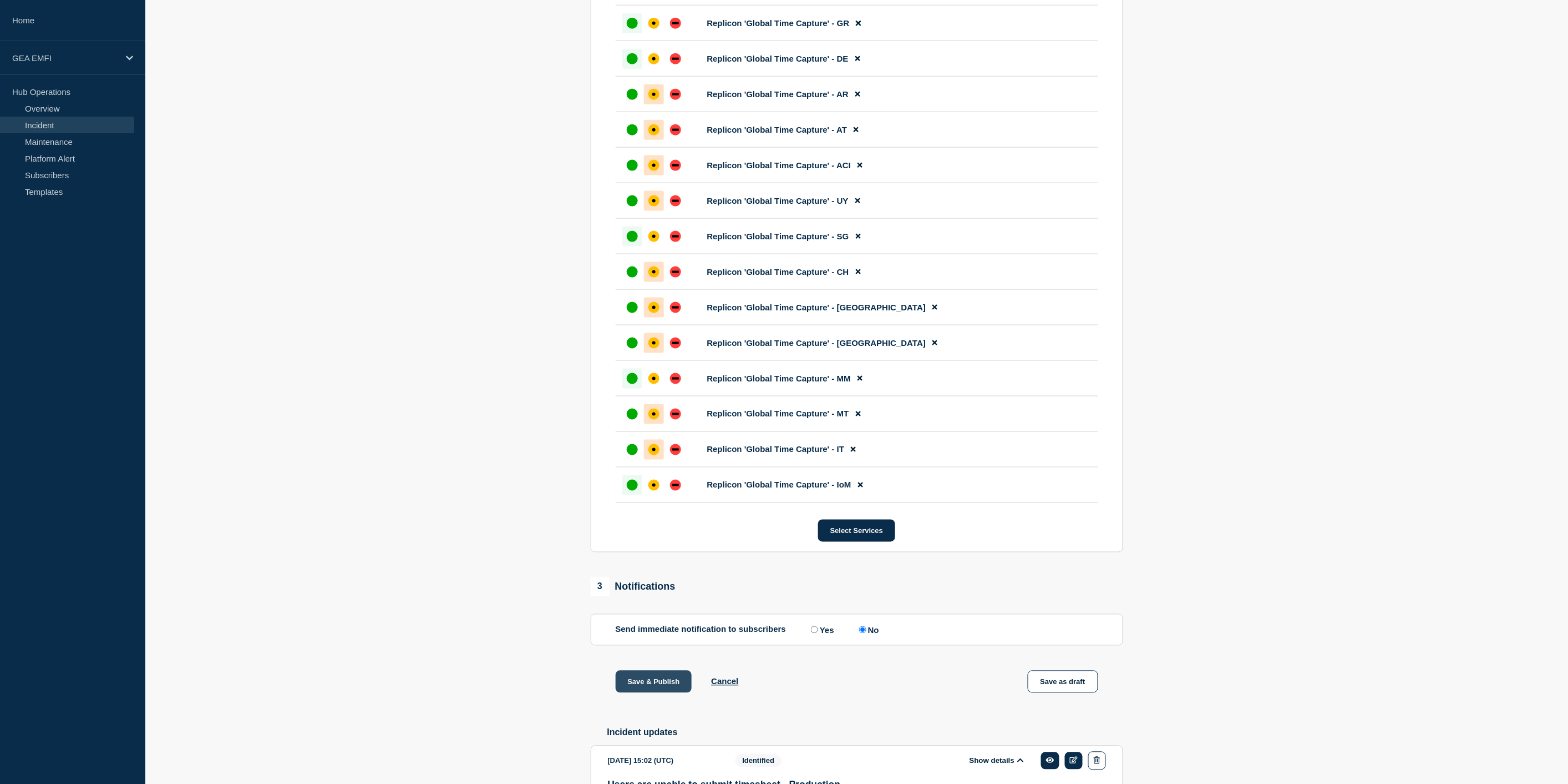
click at [653, 692] on button "Save & Publish" at bounding box center [654, 682] width 77 height 22
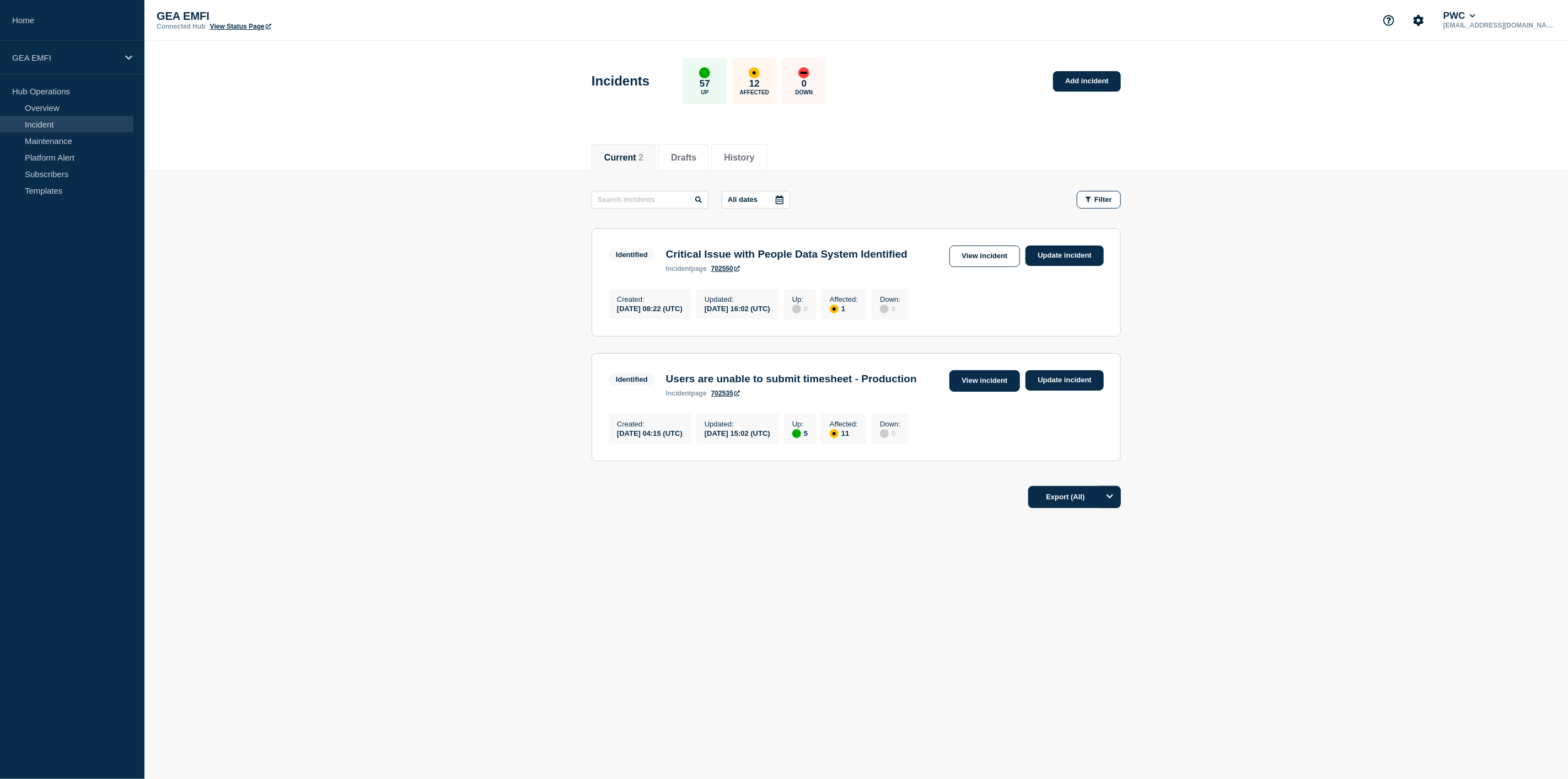
click at [983, 392] on link "View incident" at bounding box center [985, 381] width 71 height 21
